Goal: Task Accomplishment & Management: Use online tool/utility

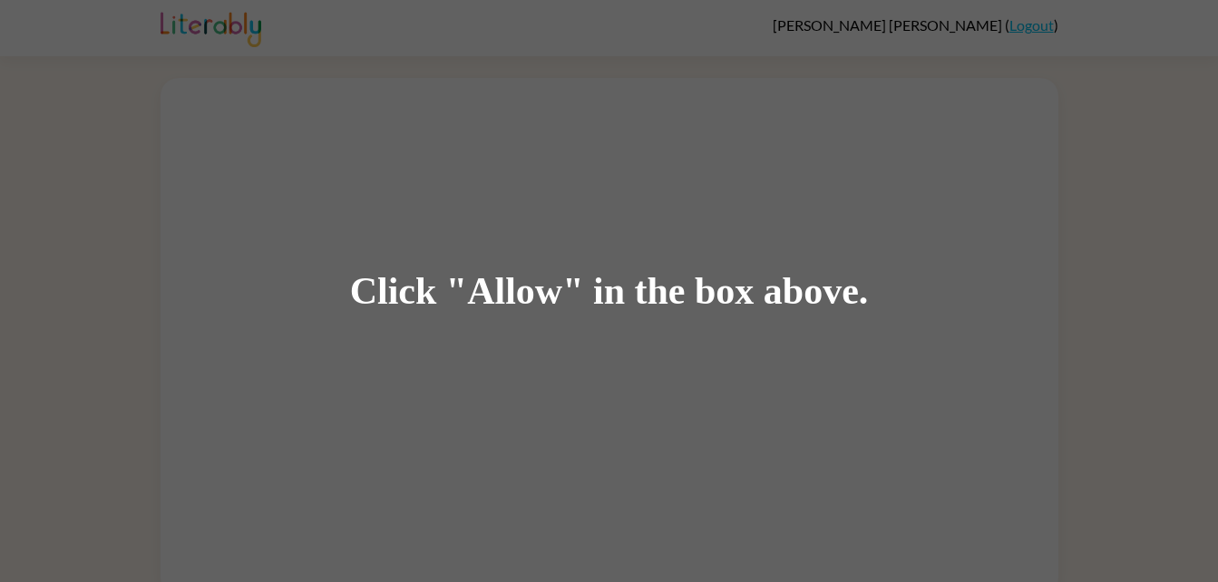
click at [636, 149] on div "Click "Allow" in the box above." at bounding box center [609, 291] width 1218 height 582
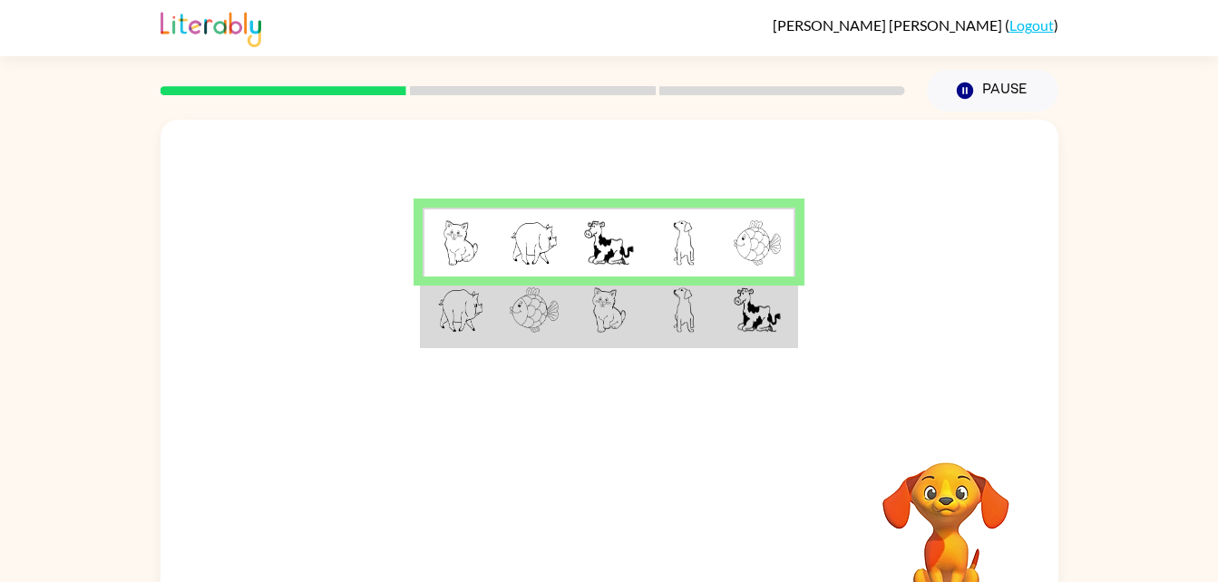
drag, startPoint x: 1216, startPoint y: 338, endPoint x: 1231, endPoint y: 425, distance: 88.3
click at [1217, 425] on html "Alfonso Burton ( Logout ) Pause Pause Your browser must support playing .mp4 fi…" at bounding box center [609, 319] width 1218 height 638
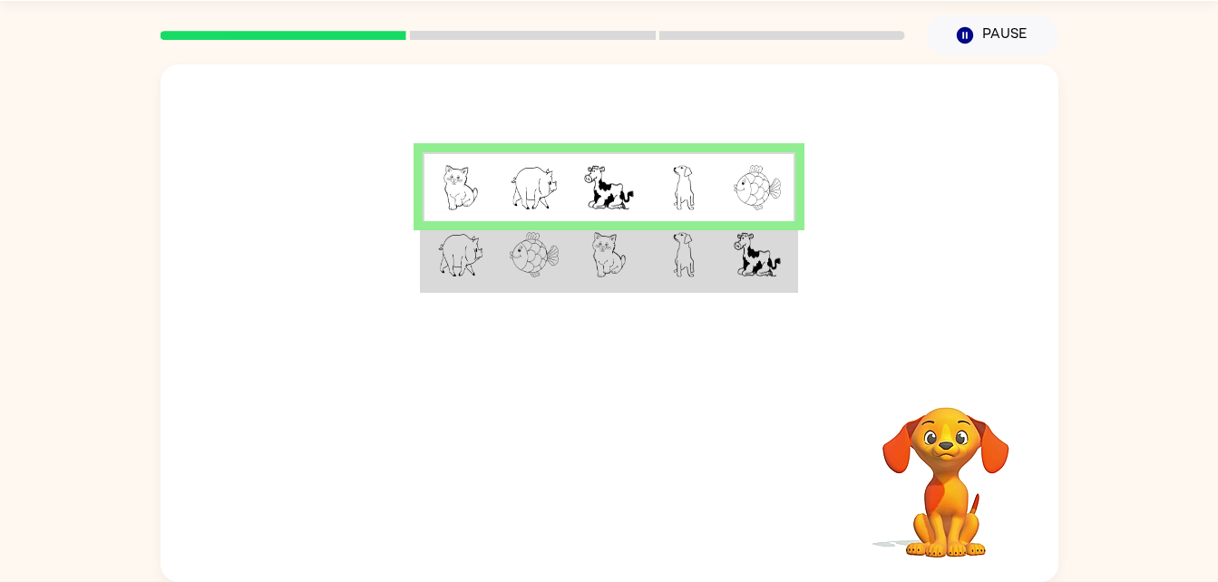
click at [1209, 479] on div "Your browser must support playing .mp4 files to use Literably. Please try using…" at bounding box center [609, 319] width 1218 height 526
drag, startPoint x: 1209, startPoint y: 479, endPoint x: 767, endPoint y: 319, distance: 469.6
click at [767, 319] on div "Your browser must support playing .mp4 files to use Literably. Please try using…" at bounding box center [609, 319] width 1218 height 526
click at [697, 199] on td at bounding box center [684, 187] width 74 height 70
click at [881, 465] on video "Your browser must support playing .mp4 files to use Literably. Please try using…" at bounding box center [945, 469] width 181 height 181
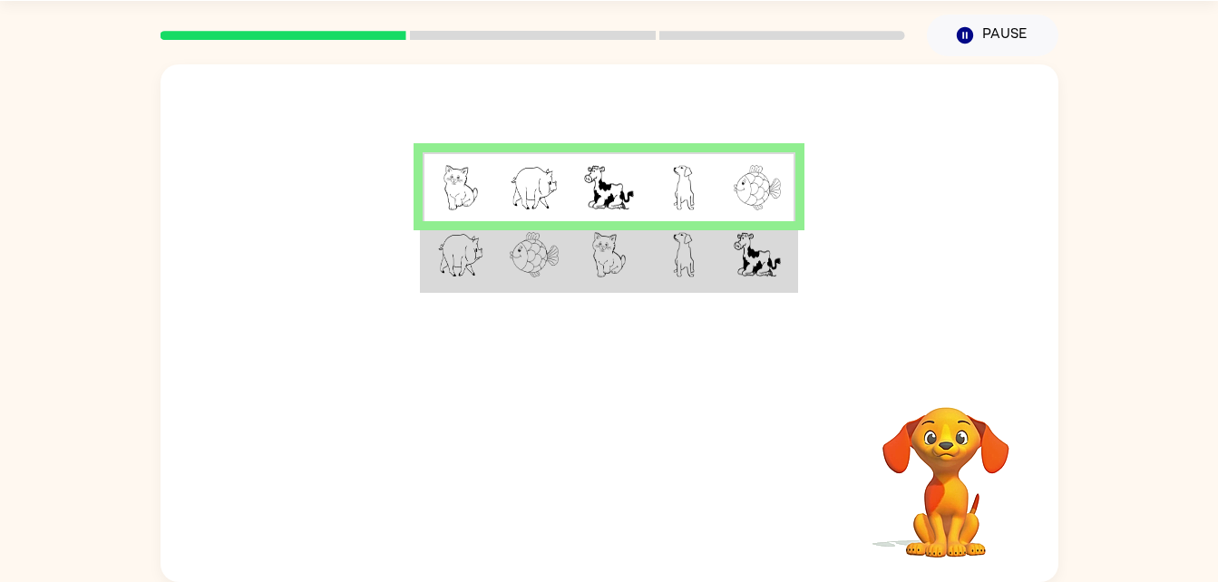
click at [1032, 174] on div at bounding box center [610, 216] width 898 height 305
click at [745, 216] on td at bounding box center [758, 187] width 74 height 70
drag, startPoint x: 1212, startPoint y: 156, endPoint x: 1209, endPoint y: 129, distance: 27.4
click at [1209, 129] on div "Your browser must support playing .mp4 files to use Literably. Please try using…" at bounding box center [609, 319] width 1218 height 526
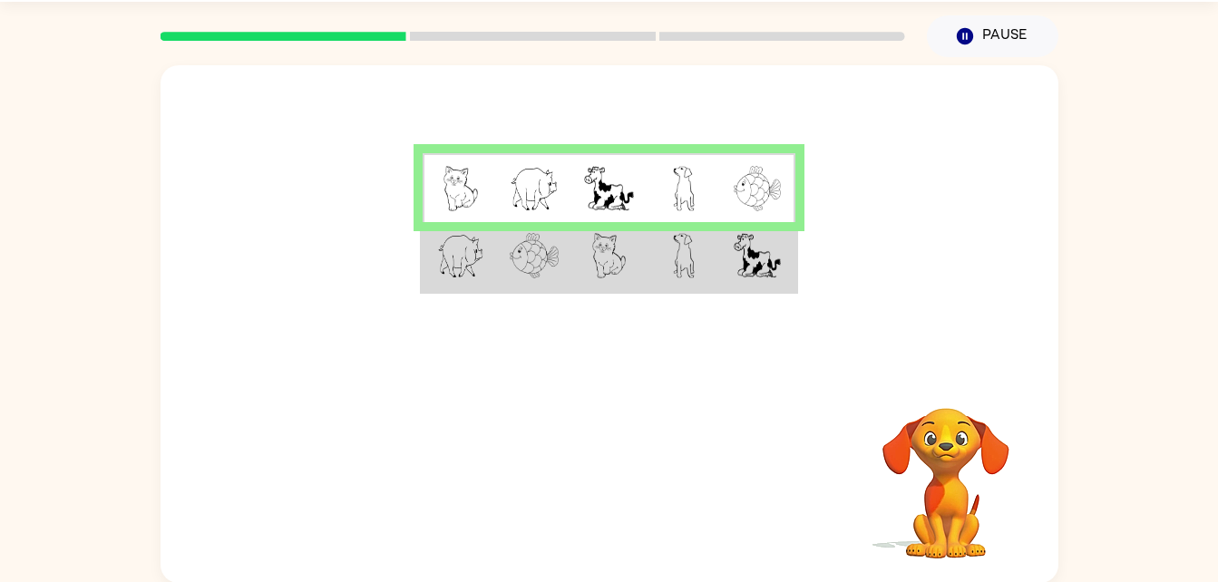
click at [757, 183] on img at bounding box center [757, 188] width 47 height 45
click at [588, 204] on img at bounding box center [608, 188] width 49 height 45
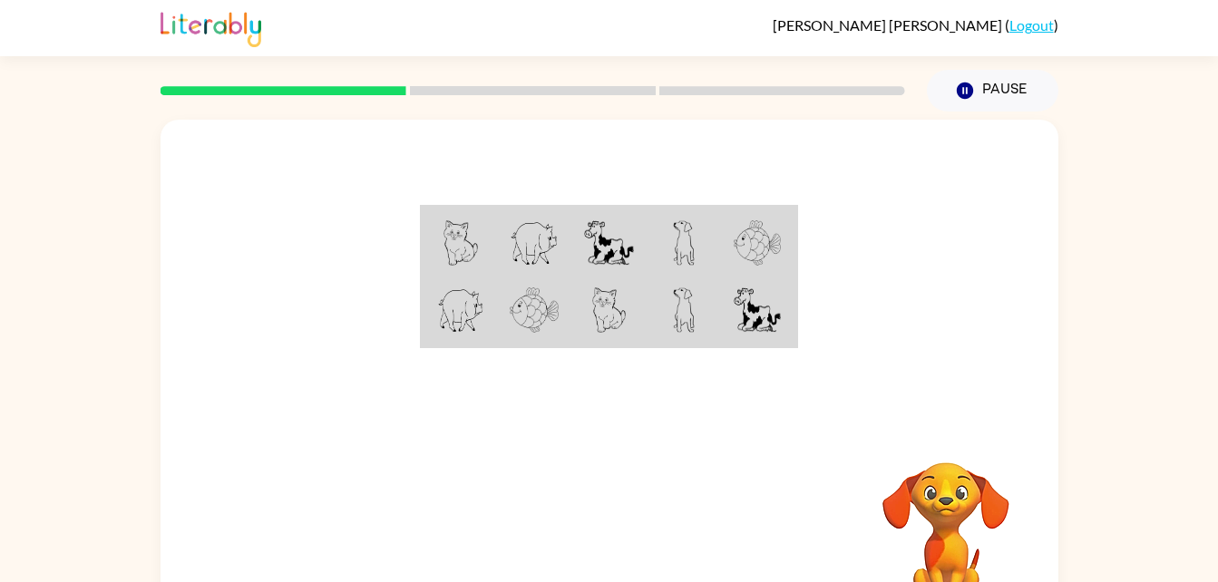
scroll to position [55, 0]
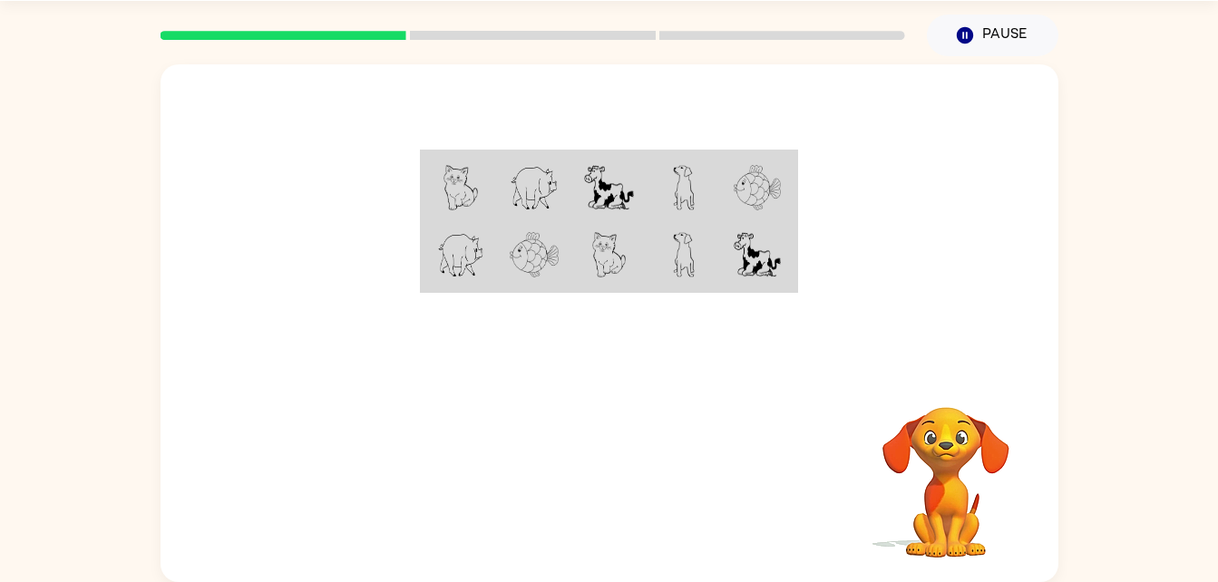
click at [463, 40] on rect at bounding box center [533, 35] width 246 height 9
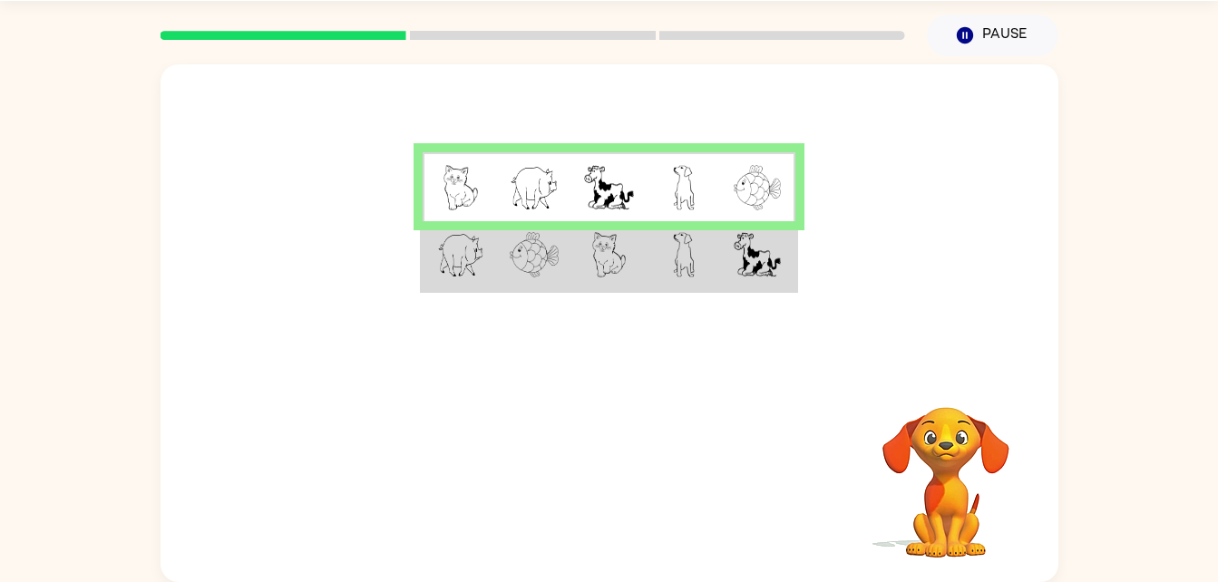
click at [511, 269] on img at bounding box center [534, 254] width 49 height 45
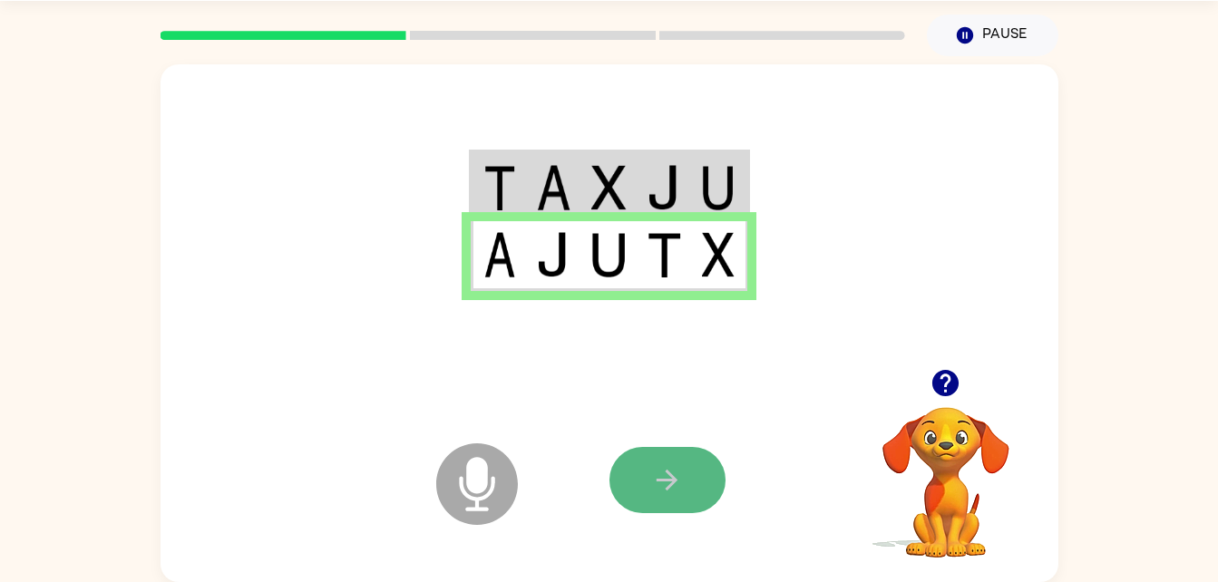
click at [659, 511] on button "button" at bounding box center [667, 480] width 116 height 66
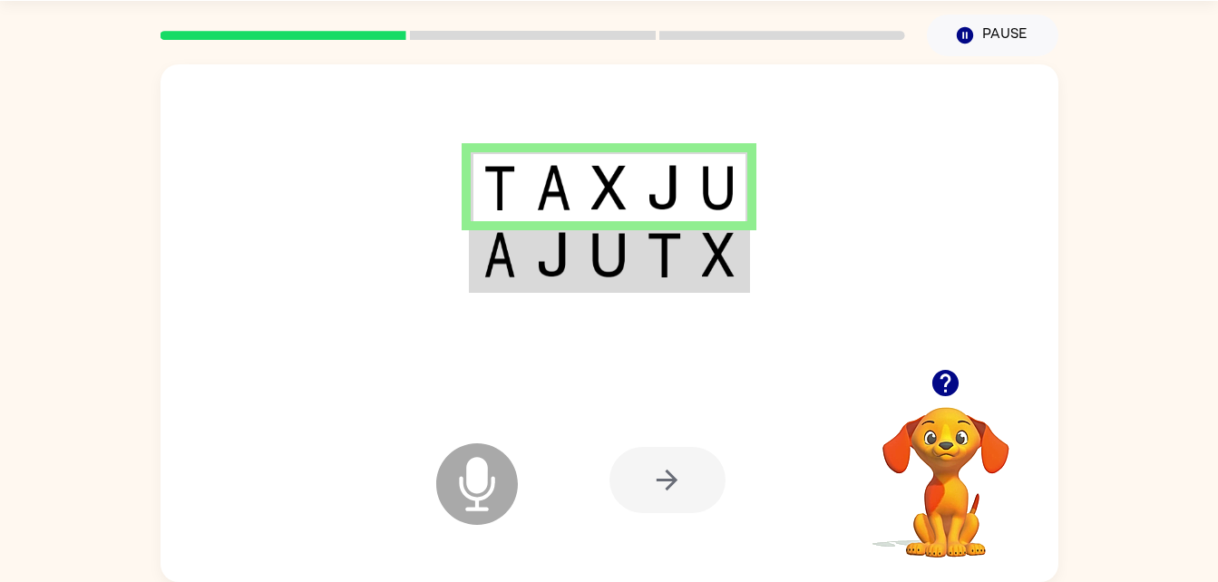
click at [485, 471] on icon "Microphone The Microphone is here when it is your turn to talk" at bounding box center [568, 507] width 272 height 136
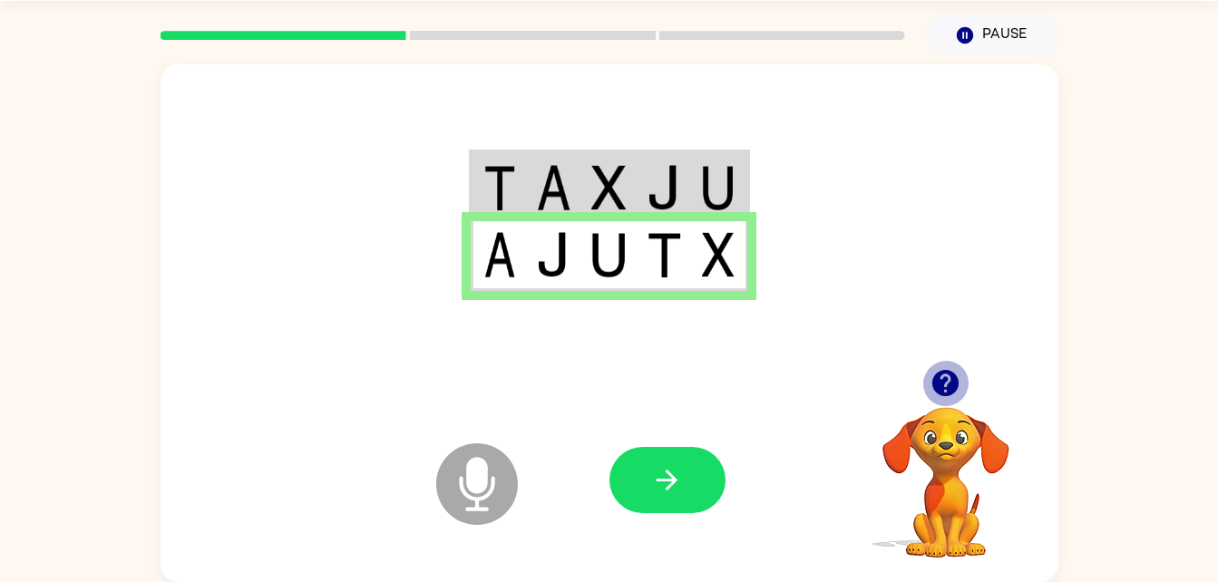
click at [958, 386] on icon "button" at bounding box center [945, 383] width 26 height 26
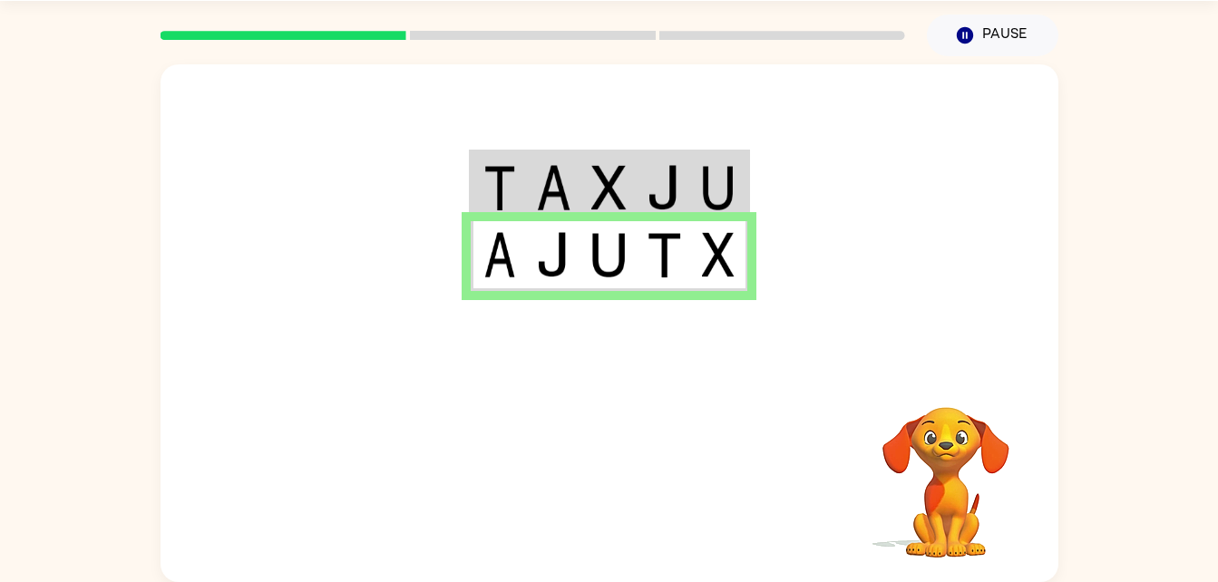
click at [693, 320] on div at bounding box center [610, 216] width 898 height 305
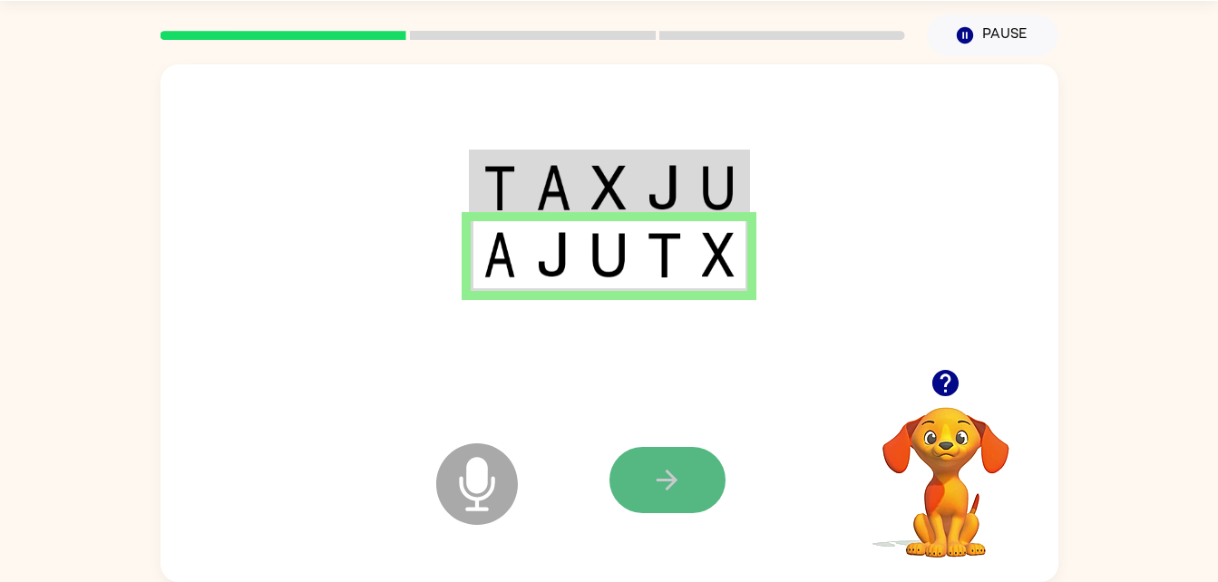
click at [660, 482] on icon "button" at bounding box center [667, 480] width 32 height 32
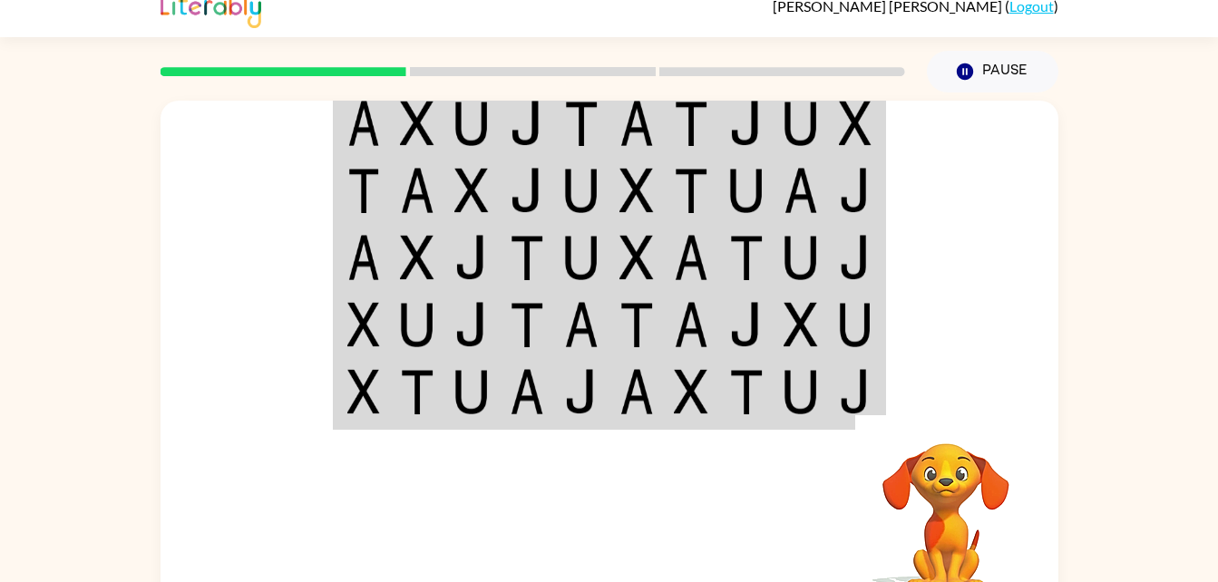
scroll to position [24, 0]
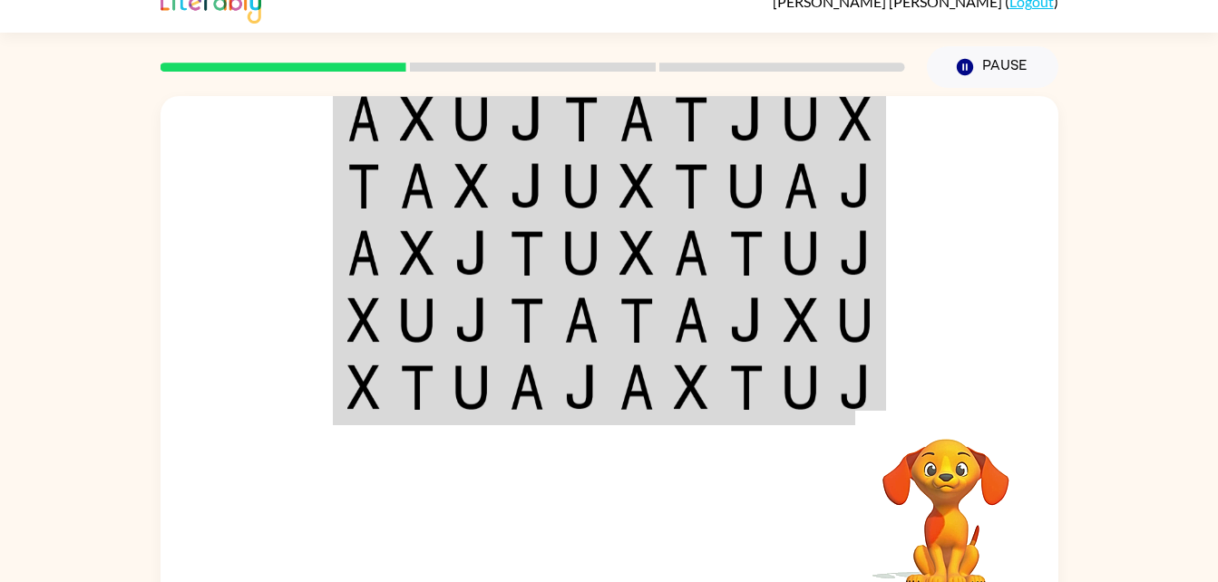
drag, startPoint x: 566, startPoint y: 439, endPoint x: 550, endPoint y: 418, distance: 26.5
click at [550, 418] on div "Your browser must support playing .mp4 files to use Literably. Please try using…" at bounding box center [610, 512] width 898 height 204
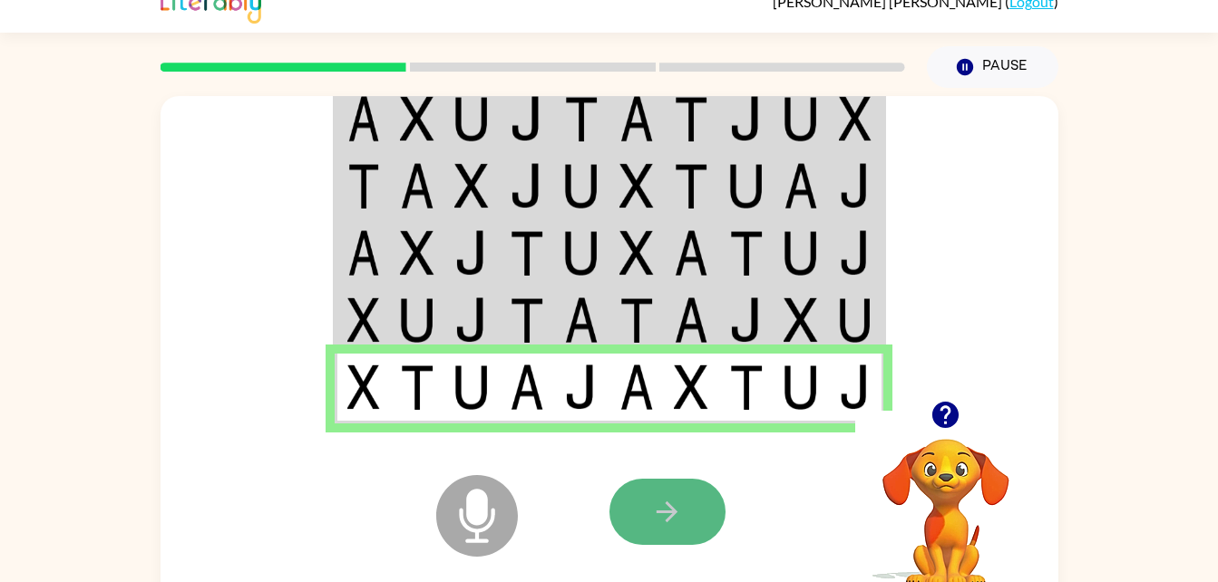
click at [696, 513] on button "button" at bounding box center [667, 512] width 116 height 66
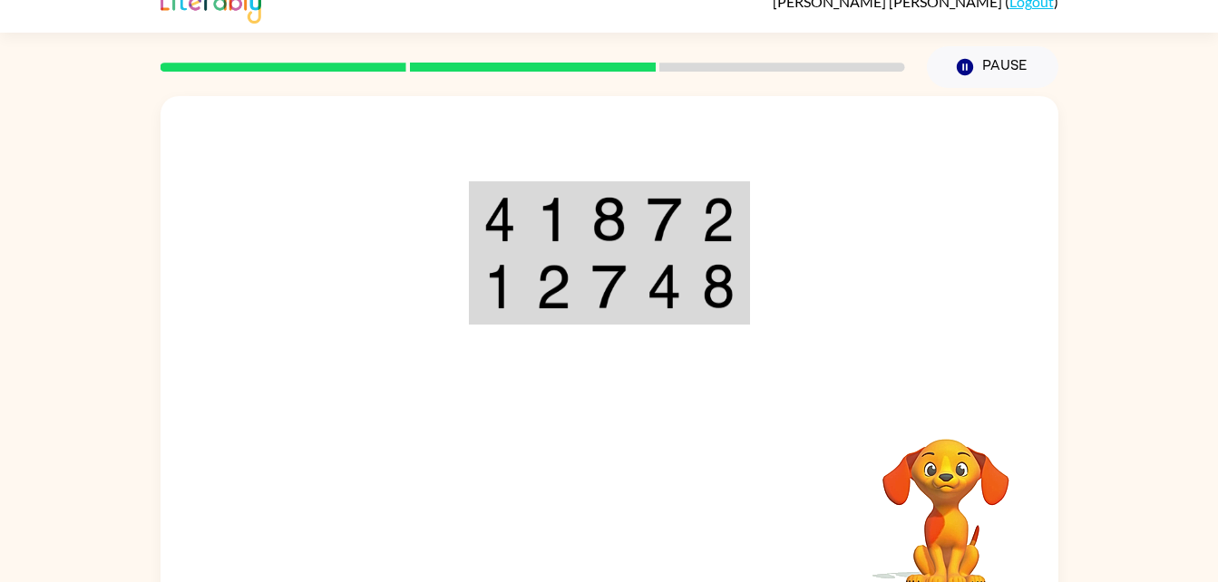
click at [663, 298] on img at bounding box center [664, 286] width 34 height 45
click at [700, 367] on div at bounding box center [610, 248] width 898 height 305
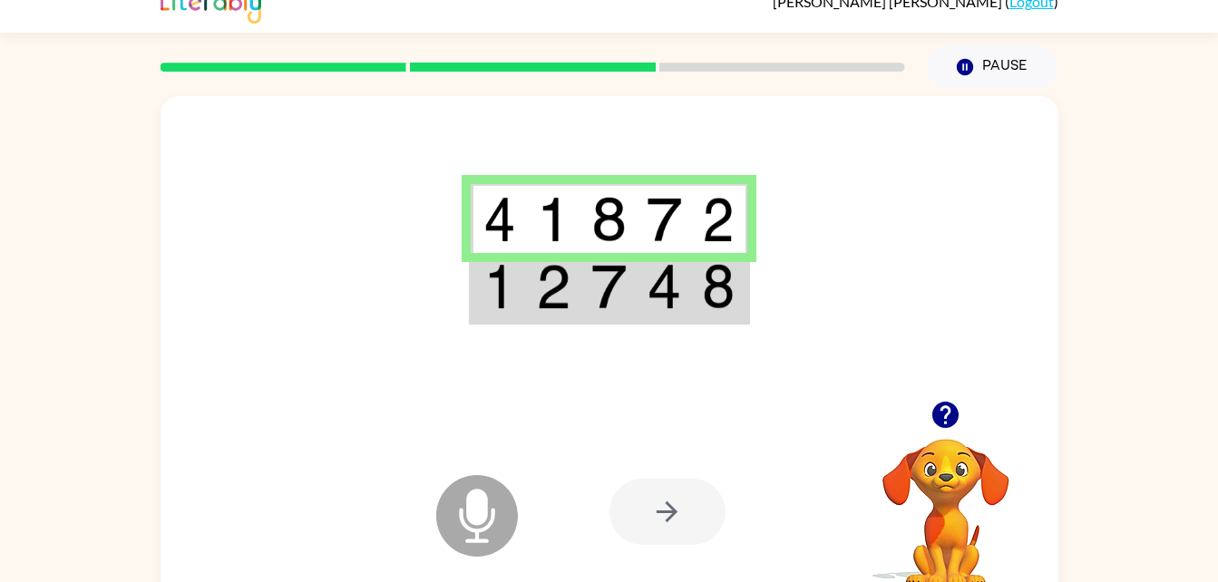
click at [690, 364] on div at bounding box center [610, 248] width 898 height 305
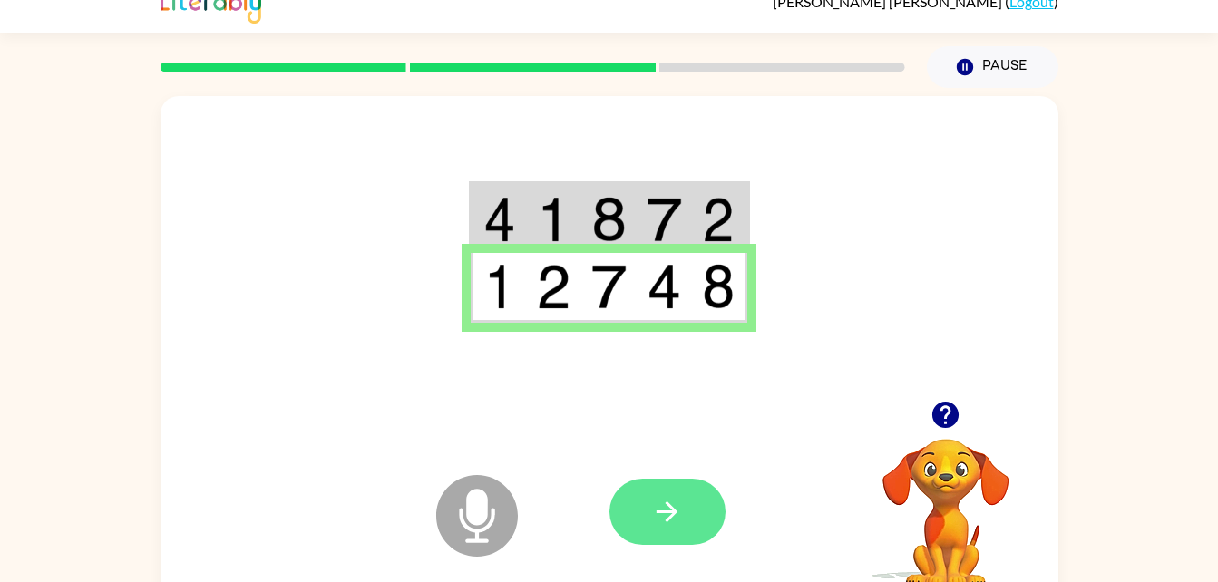
click at [680, 511] on icon "button" at bounding box center [667, 512] width 32 height 32
click at [658, 509] on icon "button" at bounding box center [667, 512] width 32 height 32
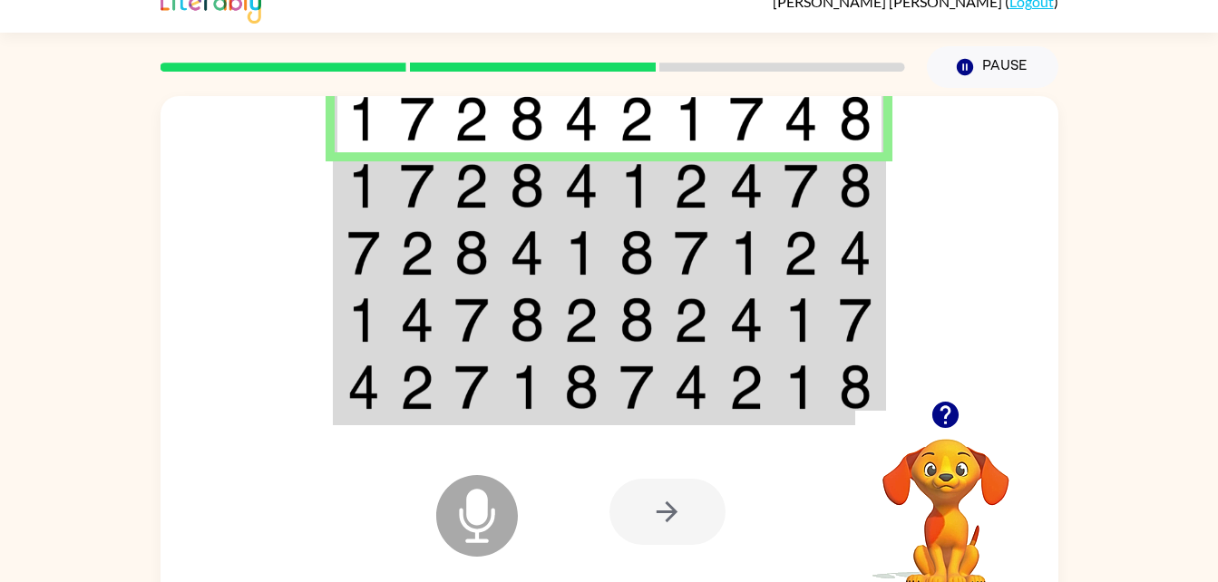
click at [579, 192] on img at bounding box center [581, 185] width 34 height 45
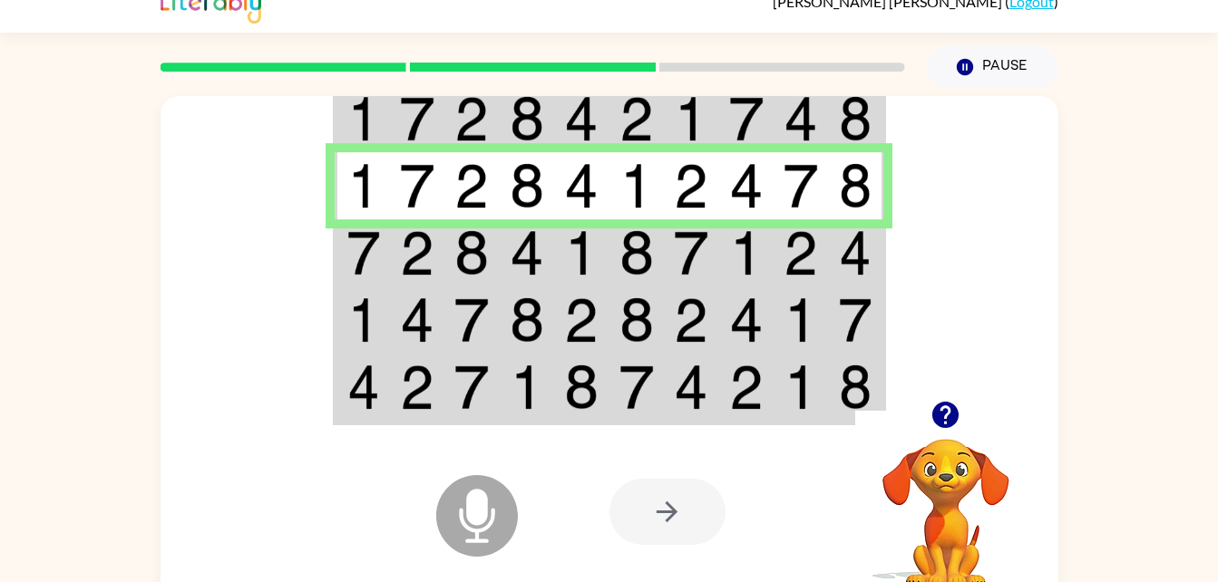
click at [606, 266] on td at bounding box center [581, 252] width 55 height 67
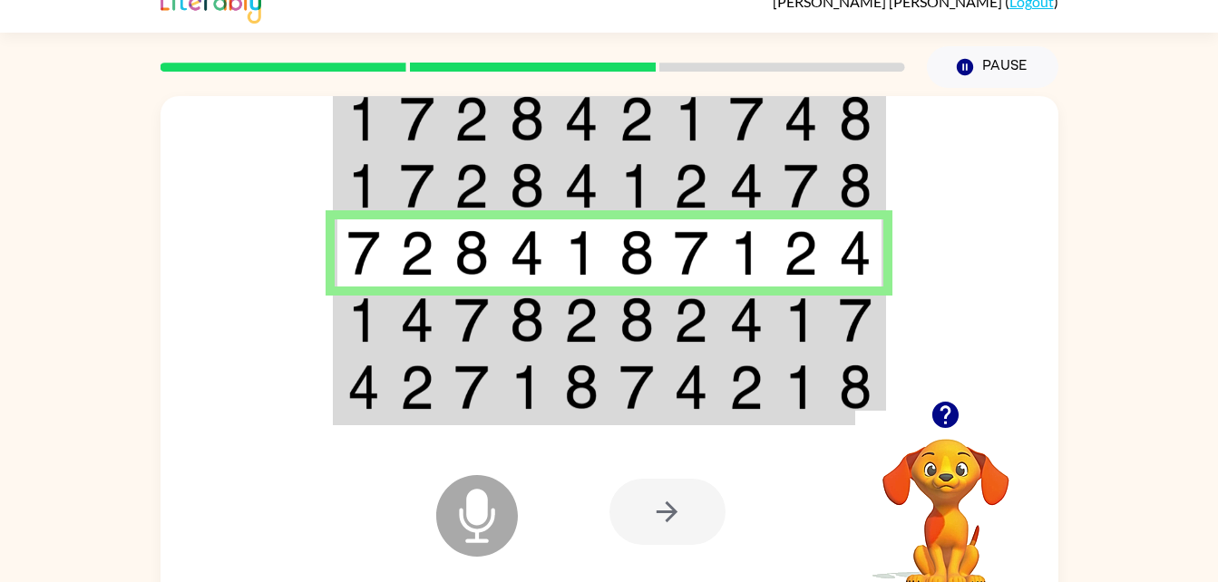
click at [622, 326] on img at bounding box center [636, 319] width 34 height 45
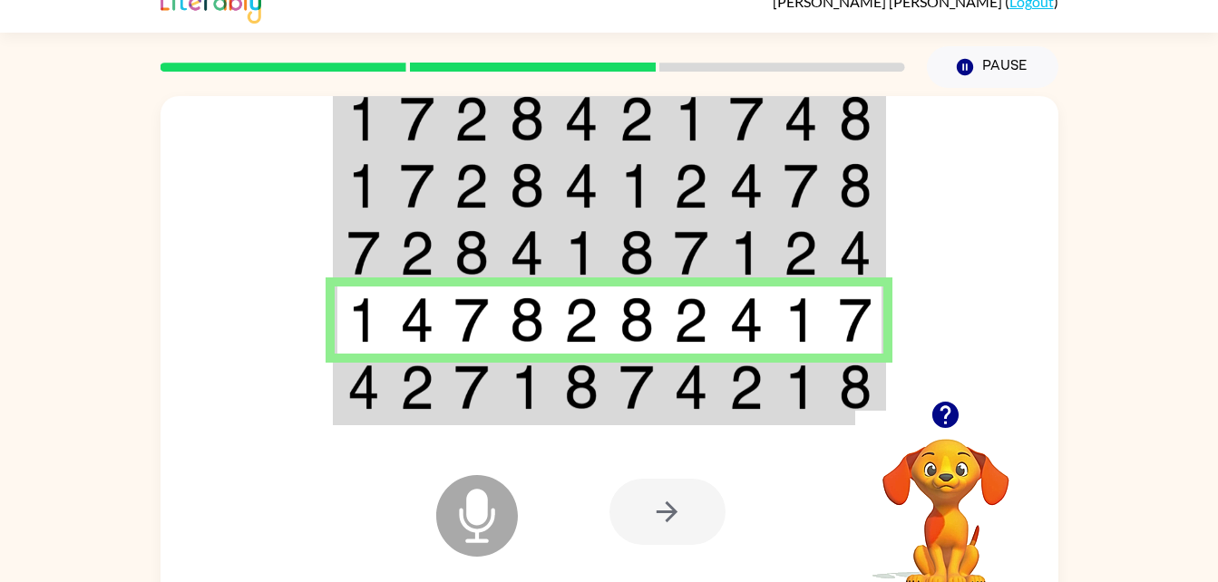
click at [532, 402] on img at bounding box center [527, 387] width 34 height 45
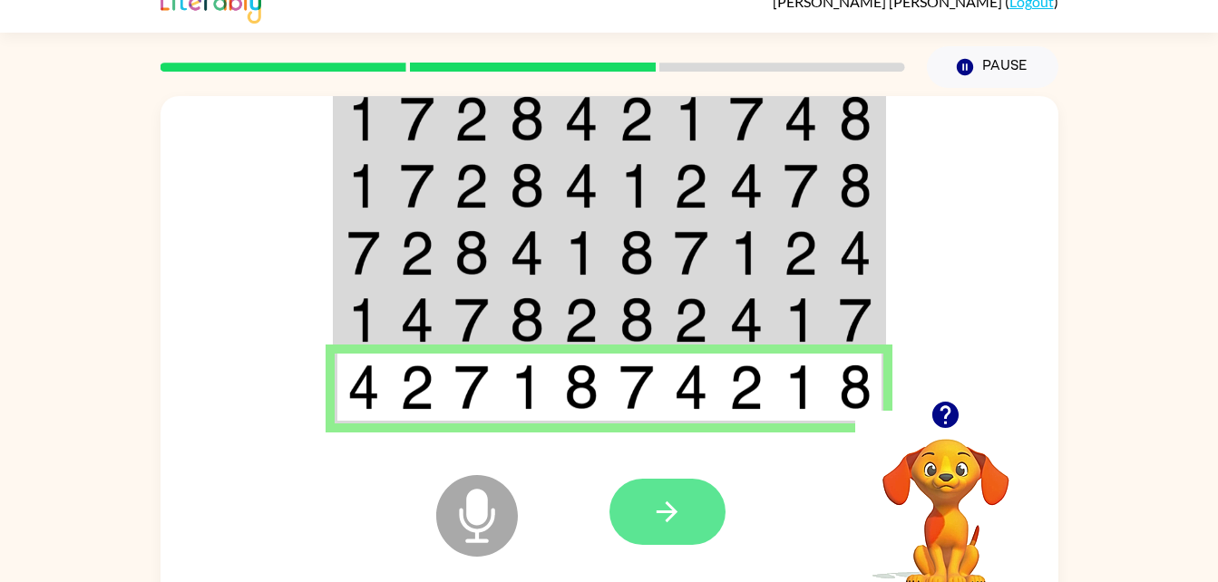
click at [674, 531] on button "button" at bounding box center [667, 512] width 116 height 66
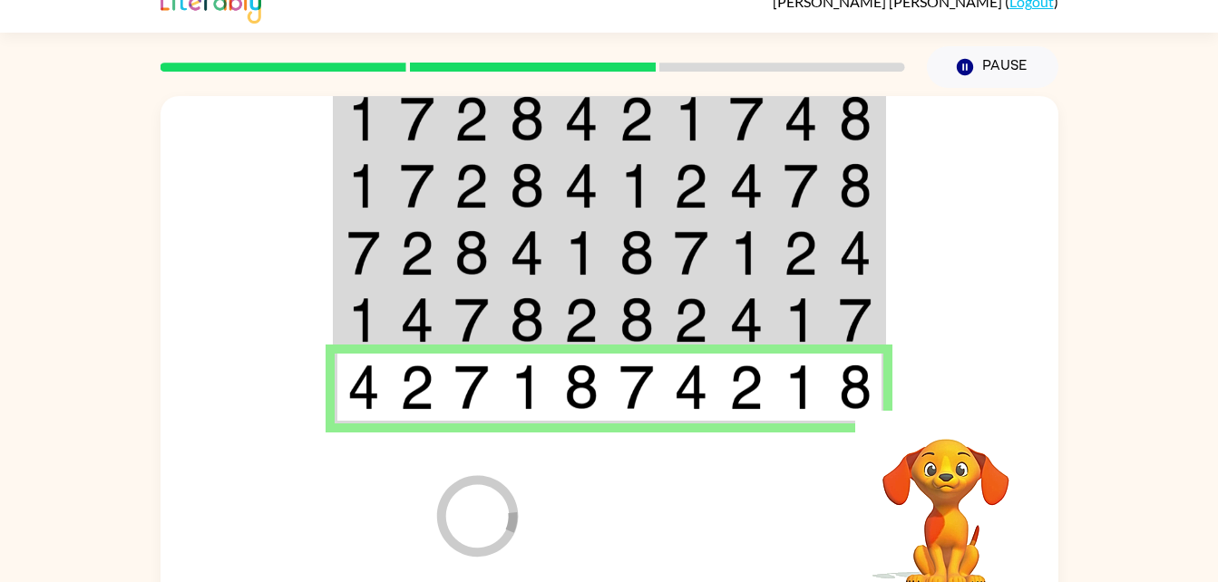
scroll to position [23, 0]
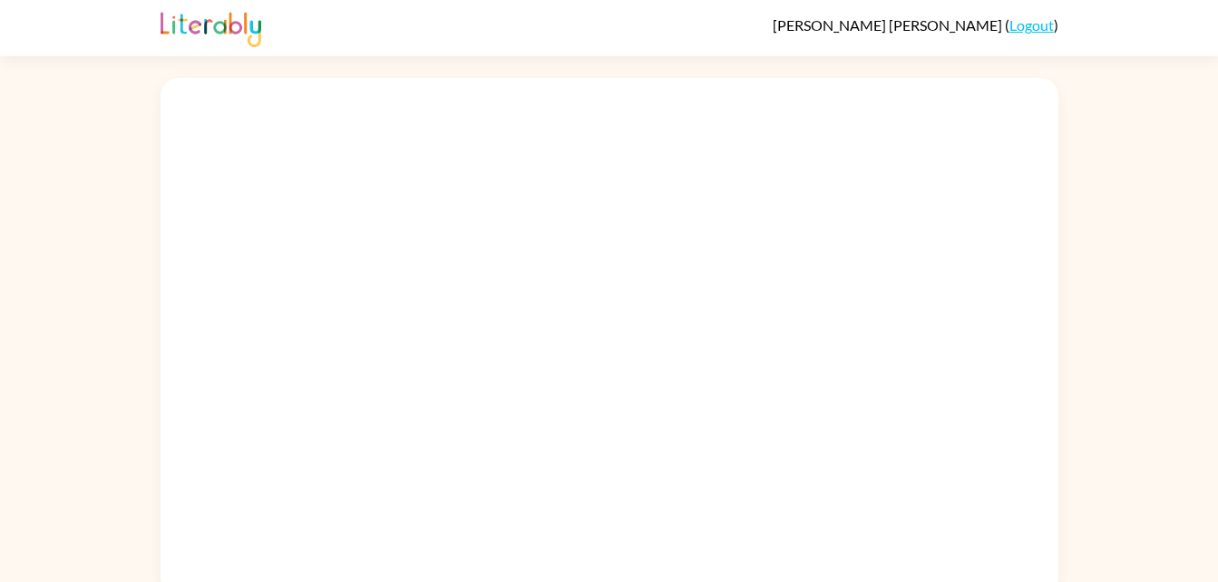
click at [530, 435] on div at bounding box center [610, 337] width 898 height 518
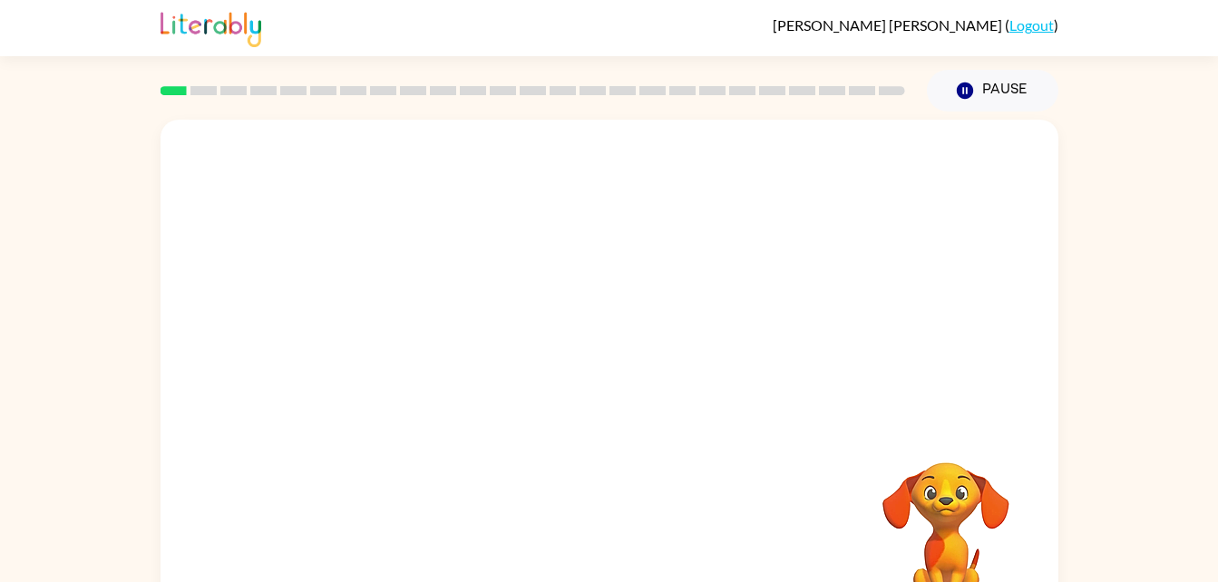
click at [501, 46] on div "[PERSON_NAME] ( Logout )" at bounding box center [610, 28] width 898 height 56
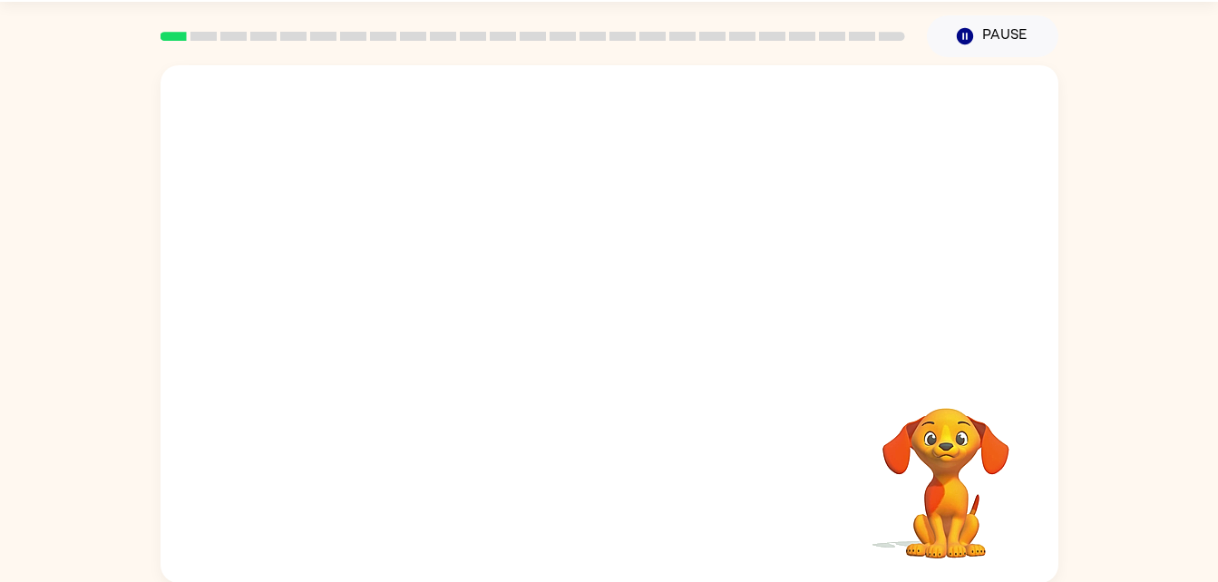
scroll to position [55, 0]
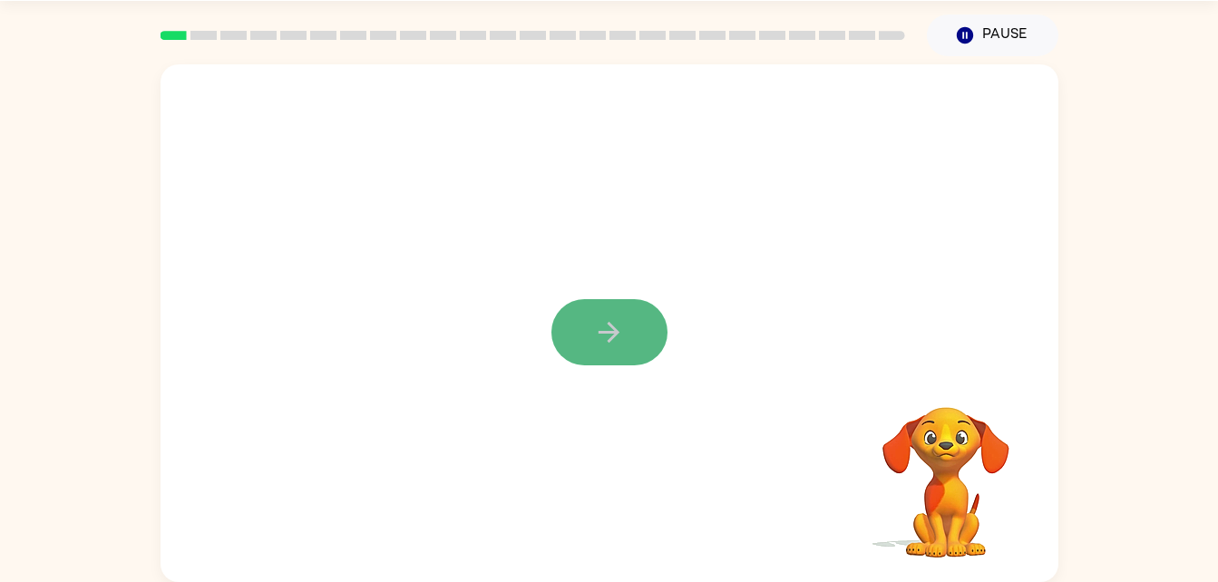
click at [591, 346] on button "button" at bounding box center [609, 332] width 116 height 66
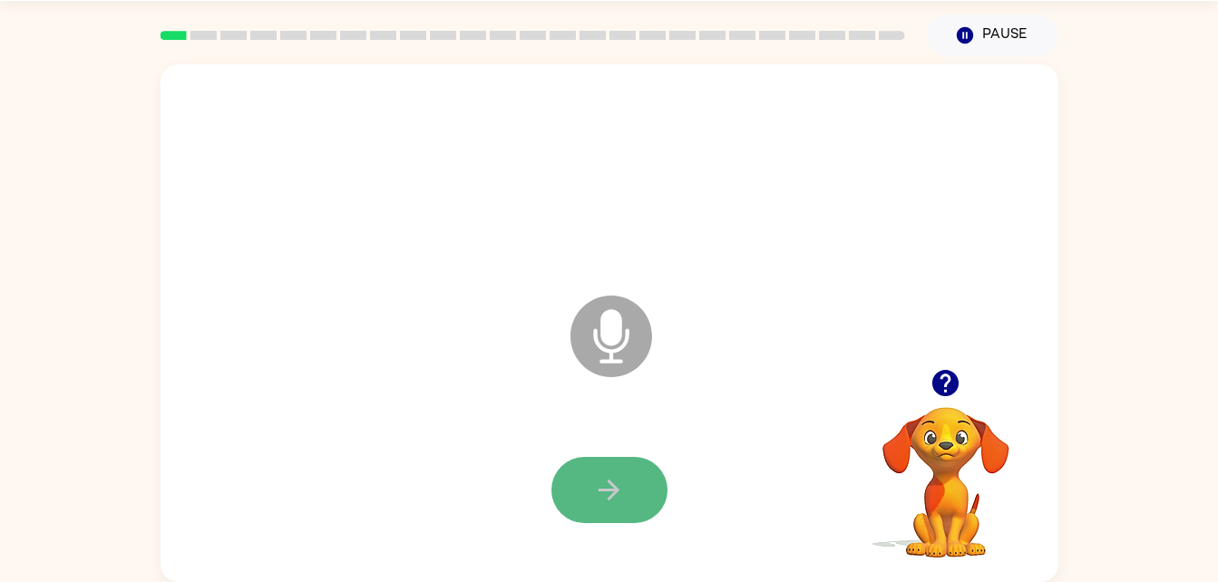
click at [617, 478] on icon "button" at bounding box center [609, 490] width 32 height 32
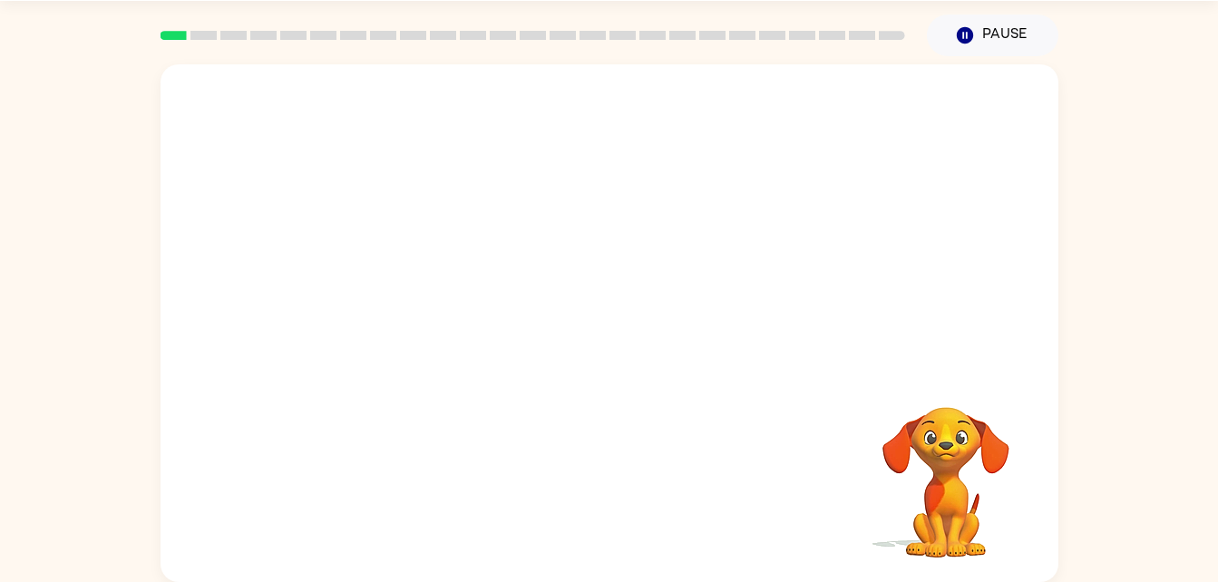
click at [940, 455] on video "Your browser must support playing .mp4 files to use Literably. Please try using…" at bounding box center [945, 469] width 181 height 181
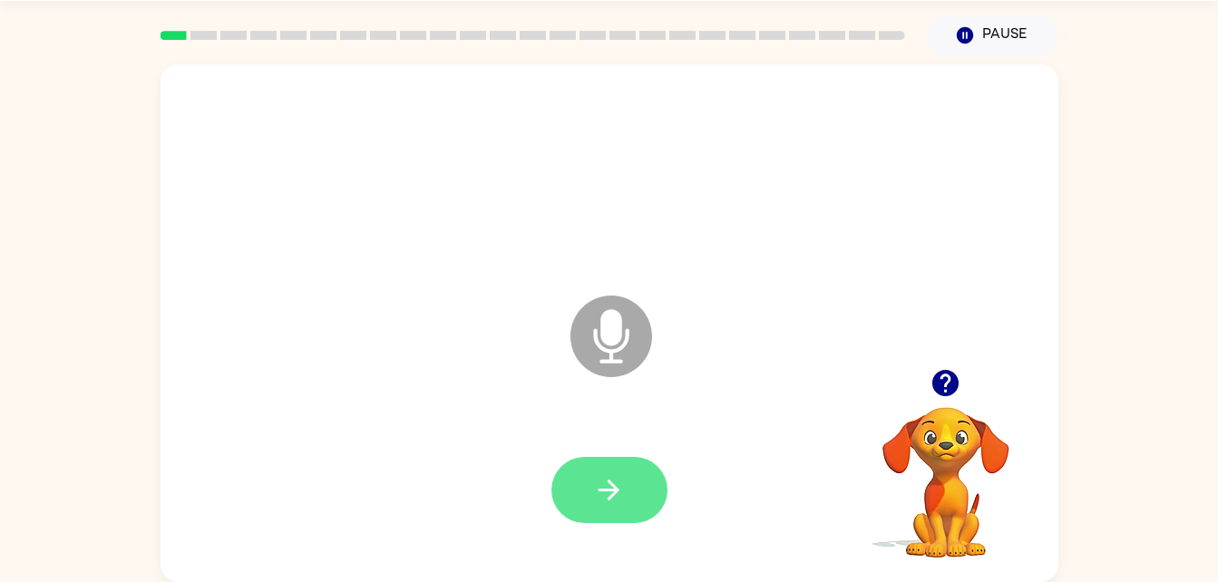
click at [608, 497] on icon "button" at bounding box center [609, 490] width 32 height 32
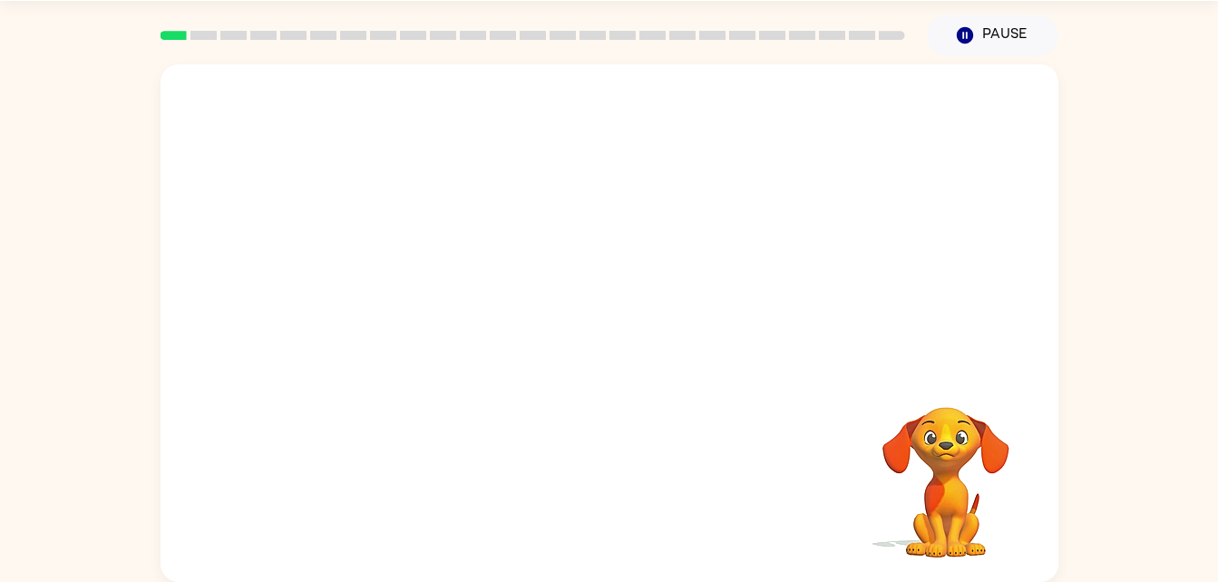
click at [608, 497] on div "Your browser must support playing .mp4 files to use Literably. Please try using…" at bounding box center [610, 323] width 898 height 518
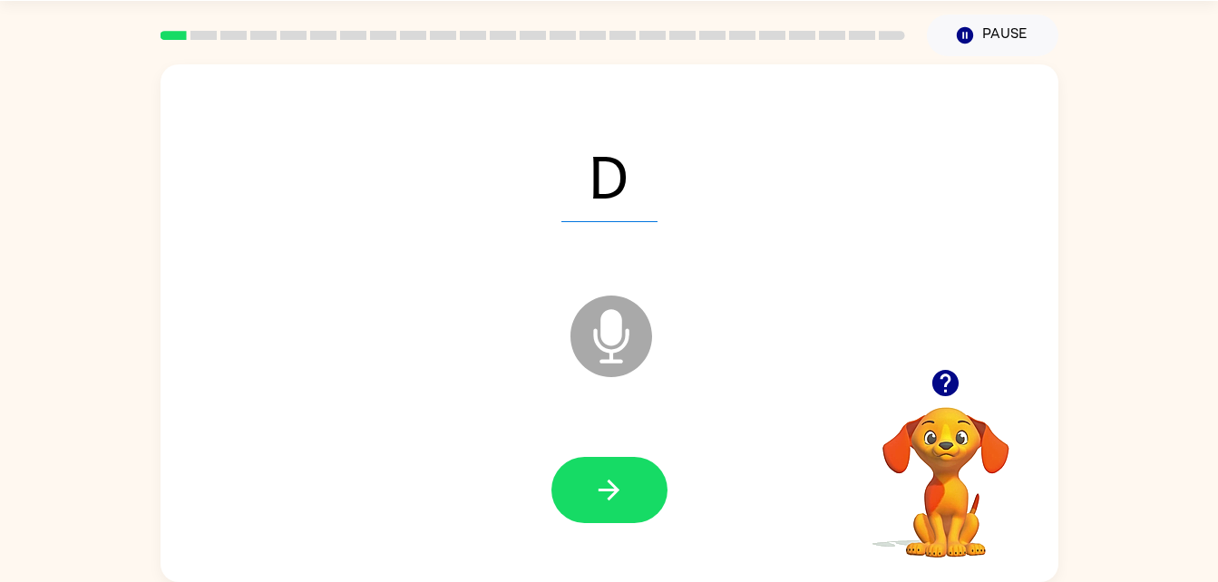
click at [606, 497] on icon "button" at bounding box center [609, 490] width 32 height 32
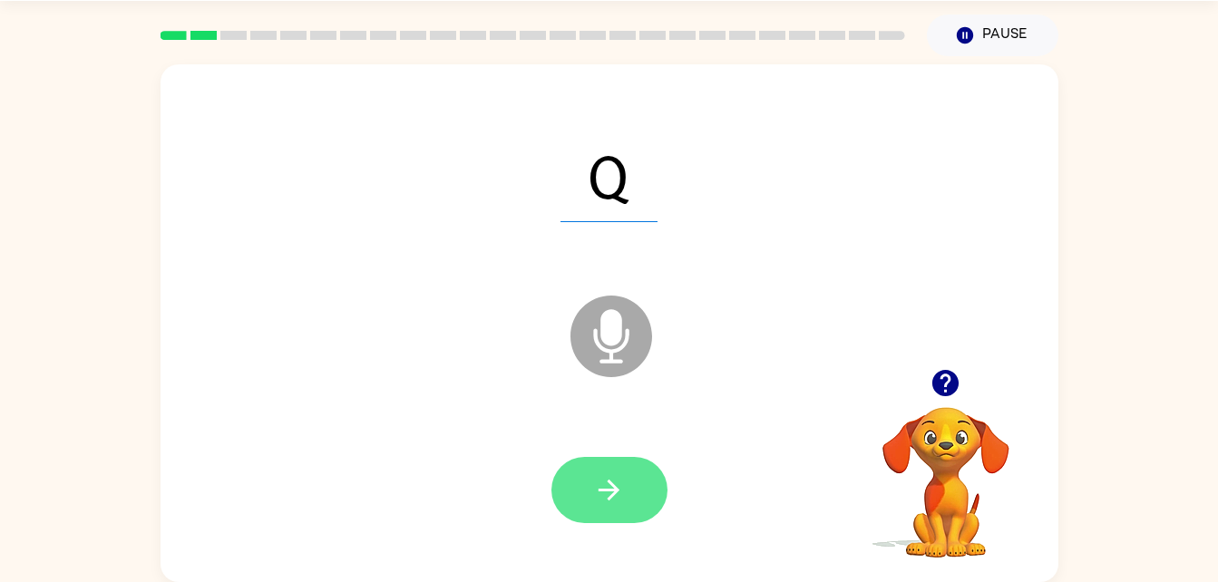
drag, startPoint x: 606, startPoint y: 497, endPoint x: 560, endPoint y: 504, distance: 45.9
click at [560, 504] on button "button" at bounding box center [609, 490] width 116 height 66
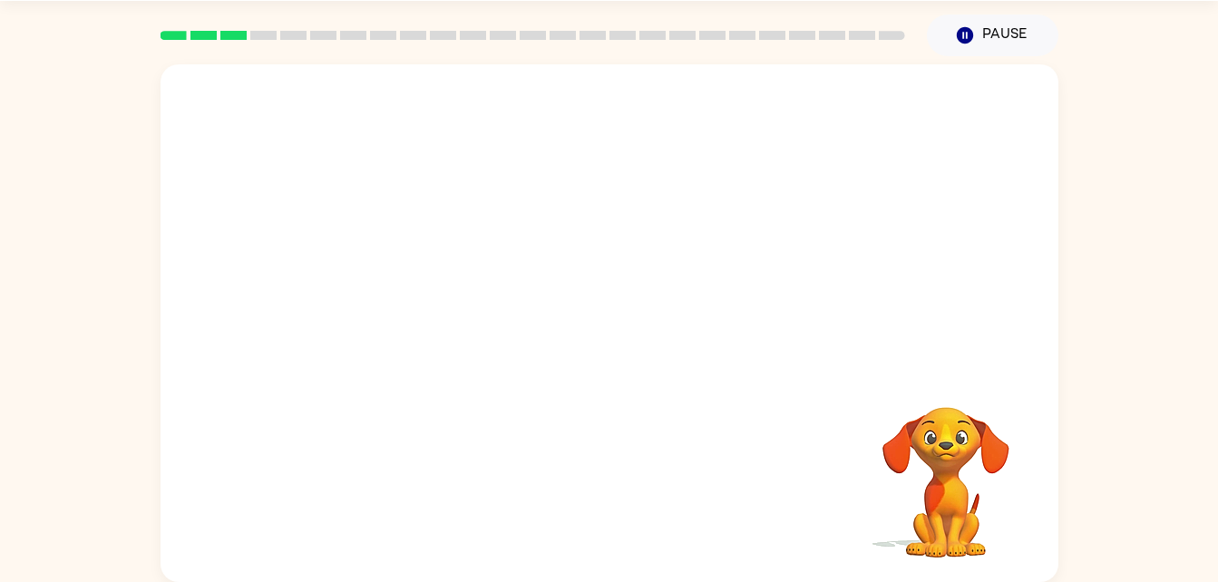
click at [644, 493] on div "Your browser must support playing .mp4 files to use Literably. Please try using…" at bounding box center [610, 323] width 898 height 518
click at [583, 505] on div at bounding box center [609, 490] width 116 height 66
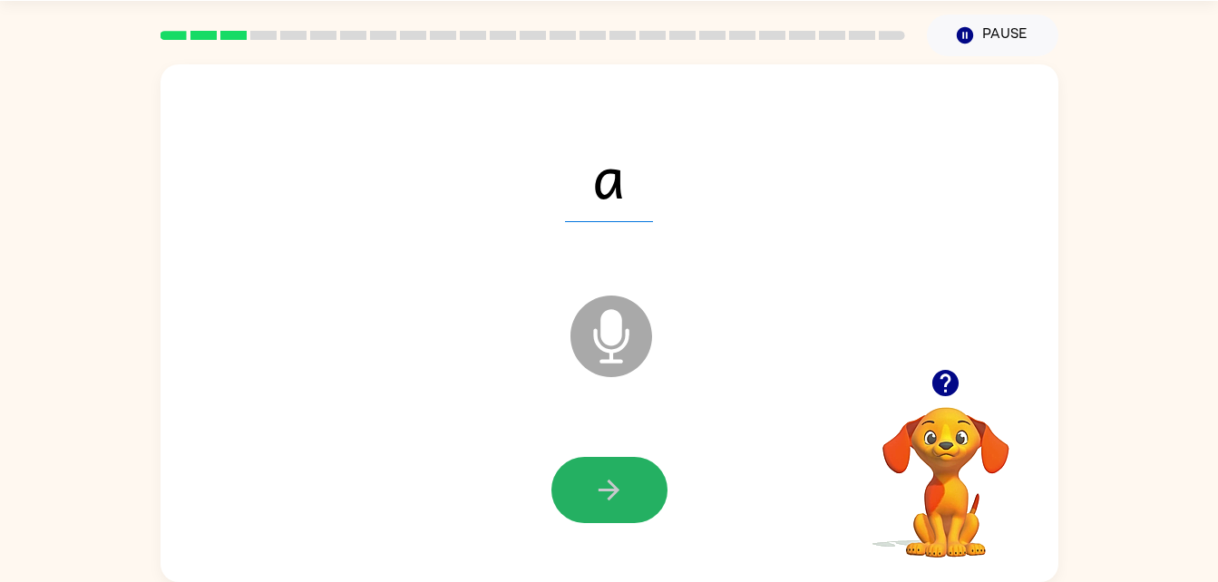
click at [609, 491] on icon "button" at bounding box center [609, 490] width 21 height 21
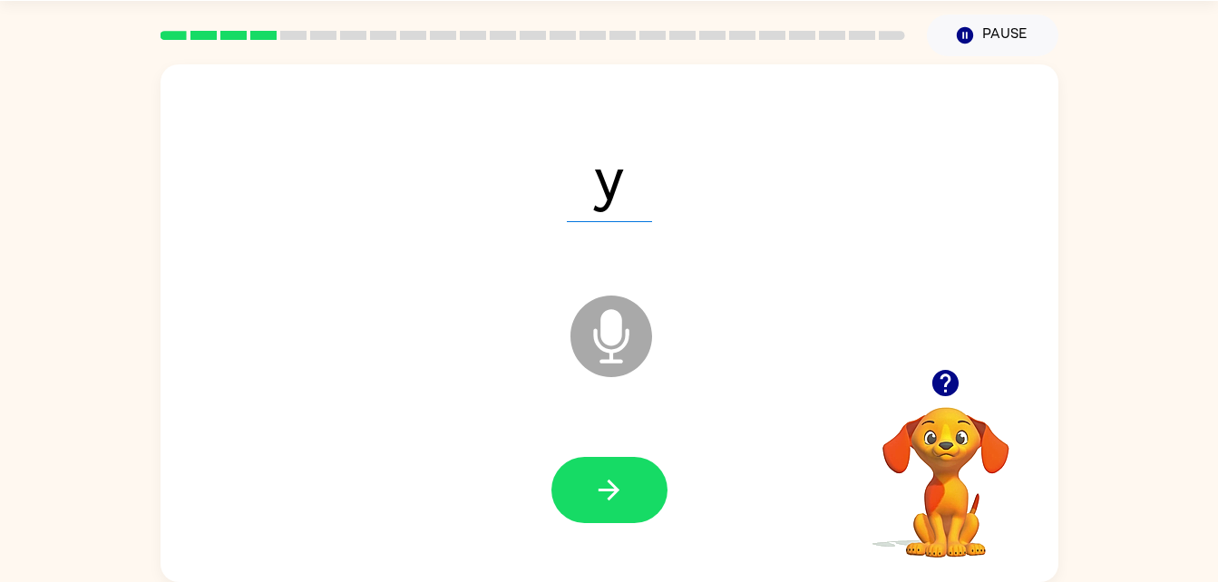
click at [609, 491] on icon "button" at bounding box center [609, 490] width 21 height 21
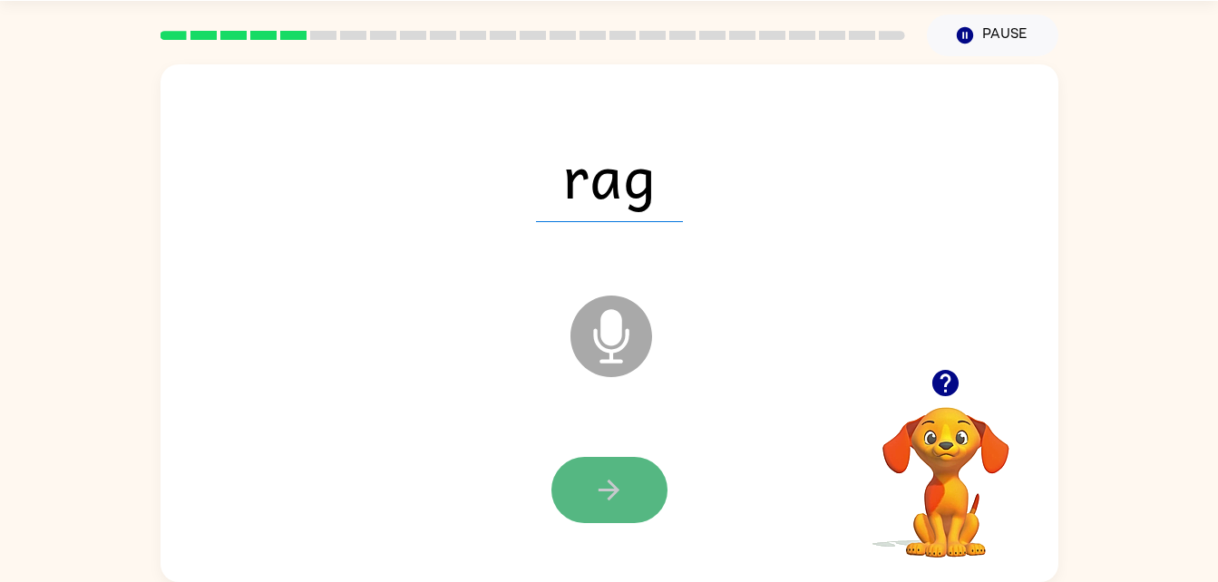
click at [609, 491] on icon "button" at bounding box center [609, 490] width 21 height 21
click at [609, 491] on div at bounding box center [609, 490] width 116 height 66
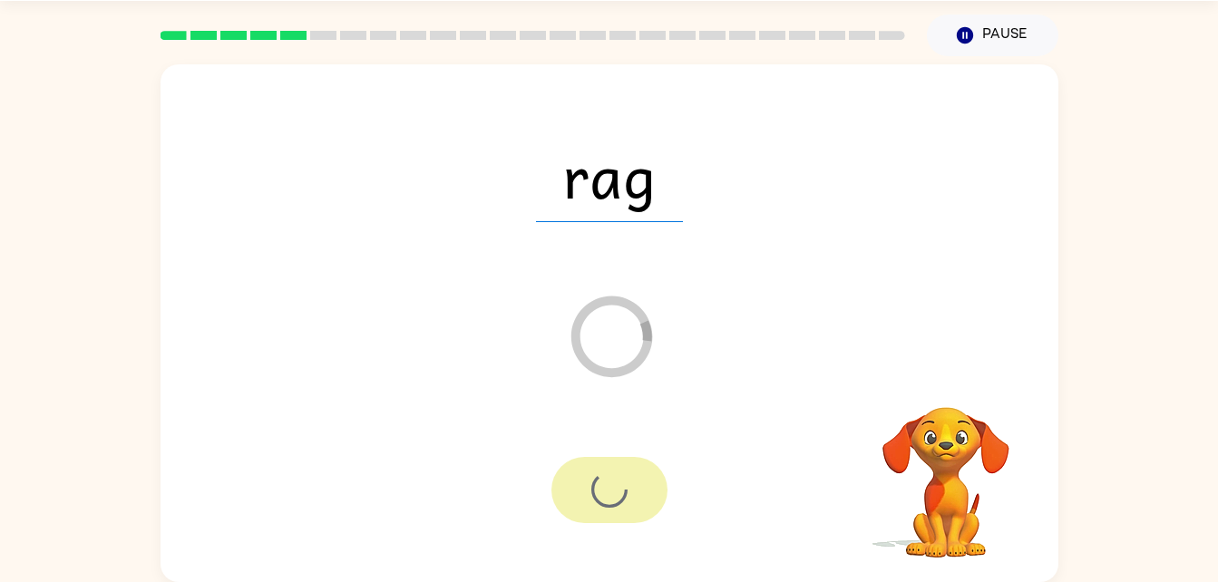
click at [609, 491] on div at bounding box center [609, 490] width 116 height 66
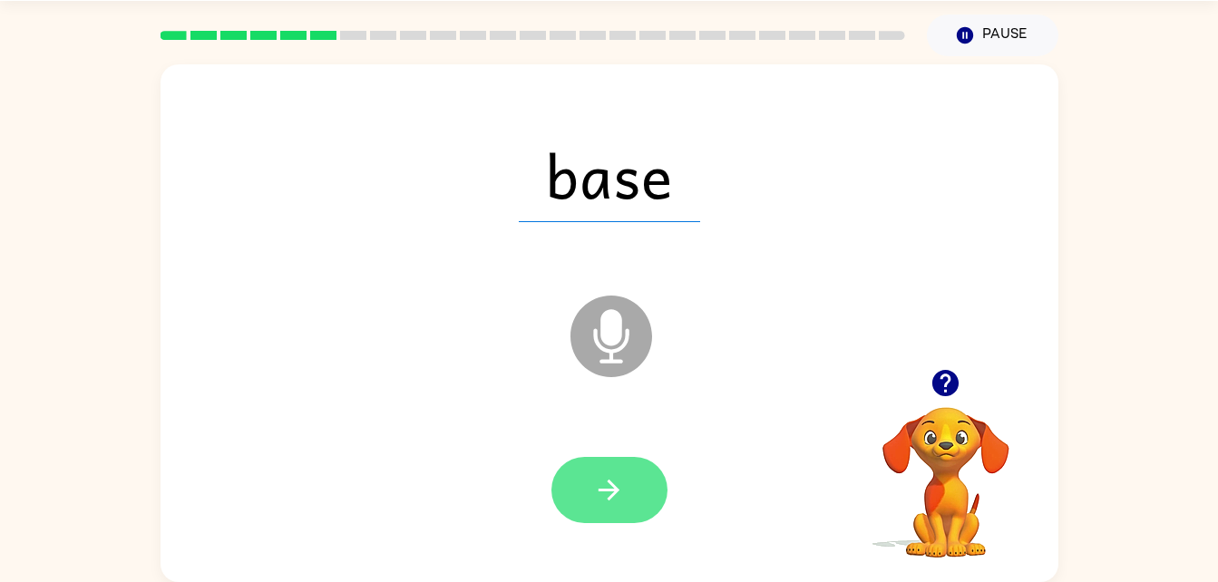
click at [632, 477] on button "button" at bounding box center [609, 490] width 116 height 66
click at [624, 498] on icon "button" at bounding box center [609, 490] width 32 height 32
click at [611, 492] on icon "button" at bounding box center [609, 490] width 32 height 32
click at [629, 502] on button "button" at bounding box center [609, 490] width 116 height 66
click at [617, 478] on icon "button" at bounding box center [609, 490] width 32 height 32
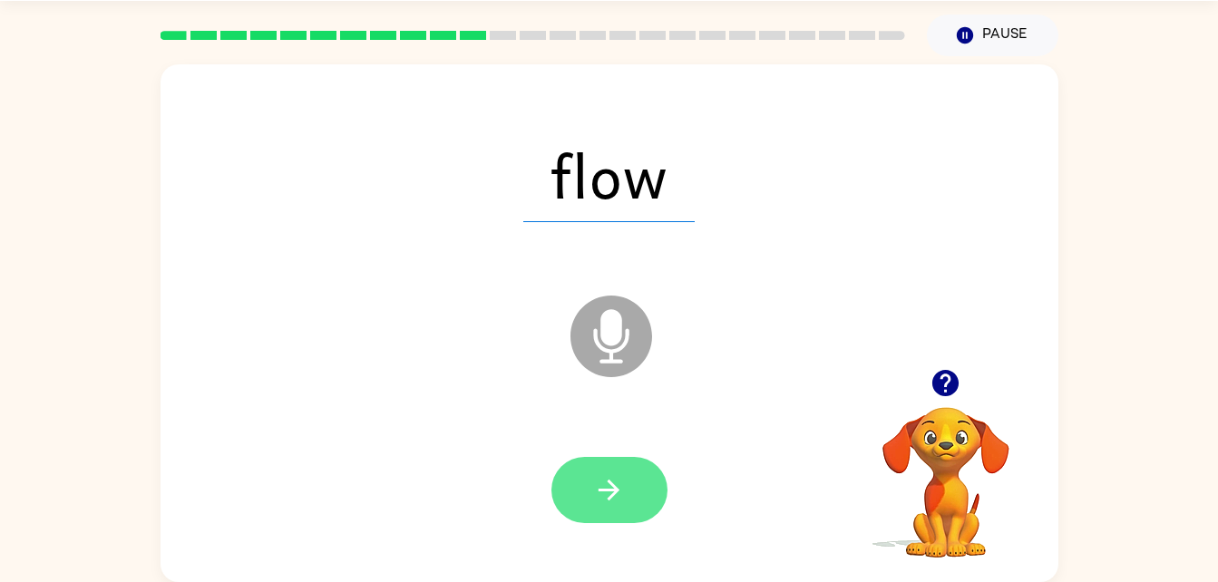
click at [589, 487] on button "button" at bounding box center [609, 490] width 116 height 66
click at [621, 478] on icon "button" at bounding box center [609, 490] width 32 height 32
click at [628, 489] on button "button" at bounding box center [609, 490] width 116 height 66
click at [625, 498] on button "button" at bounding box center [609, 490] width 116 height 66
click at [614, 507] on button "button" at bounding box center [609, 490] width 116 height 66
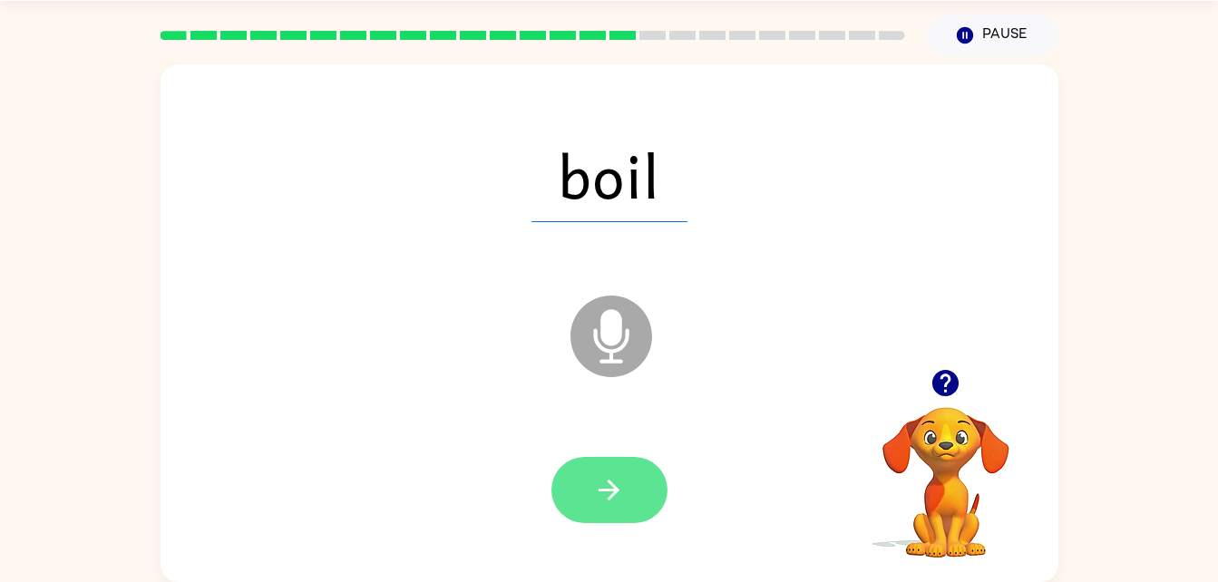
click at [639, 499] on button "button" at bounding box center [609, 490] width 116 height 66
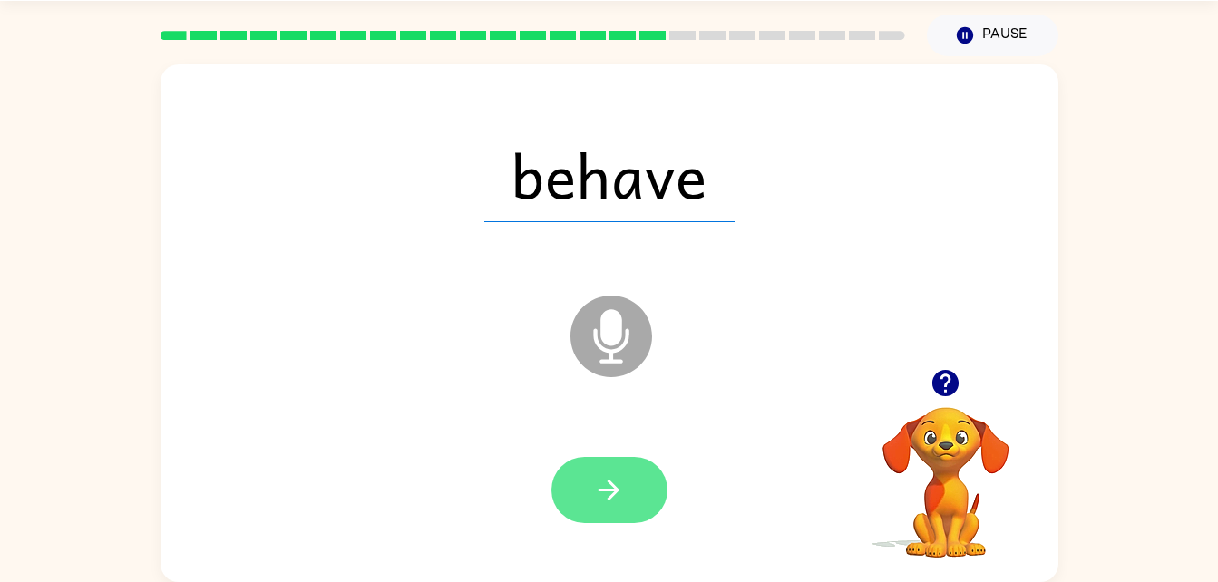
click at [626, 499] on button "button" at bounding box center [609, 490] width 116 height 66
click at [622, 493] on icon "button" at bounding box center [609, 490] width 32 height 32
click at [618, 465] on button "button" at bounding box center [609, 490] width 116 height 66
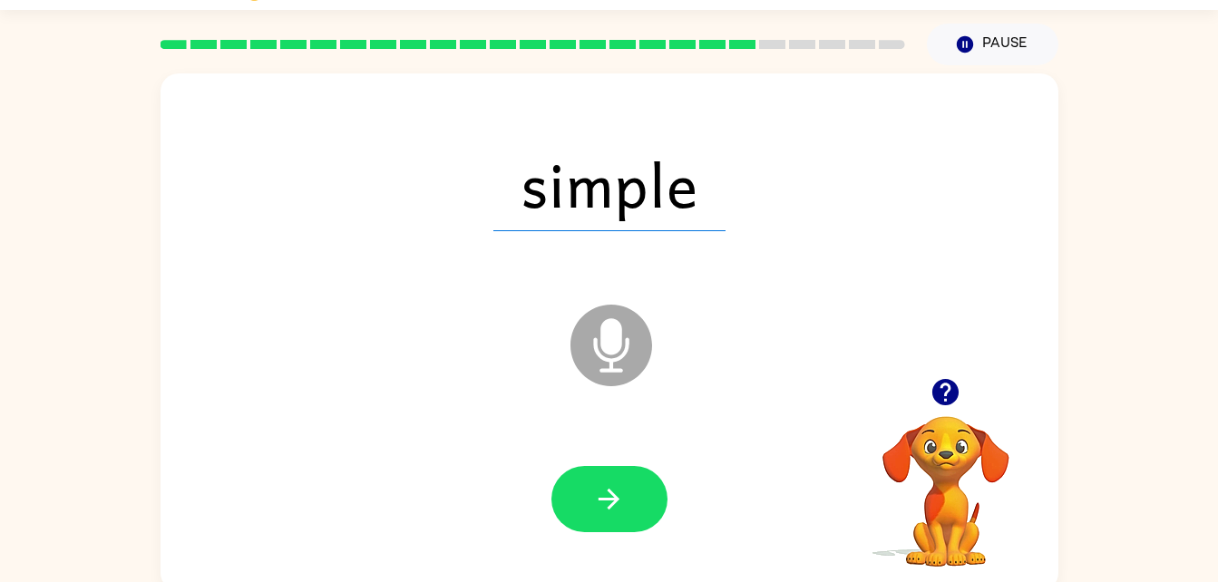
scroll to position [47, 0]
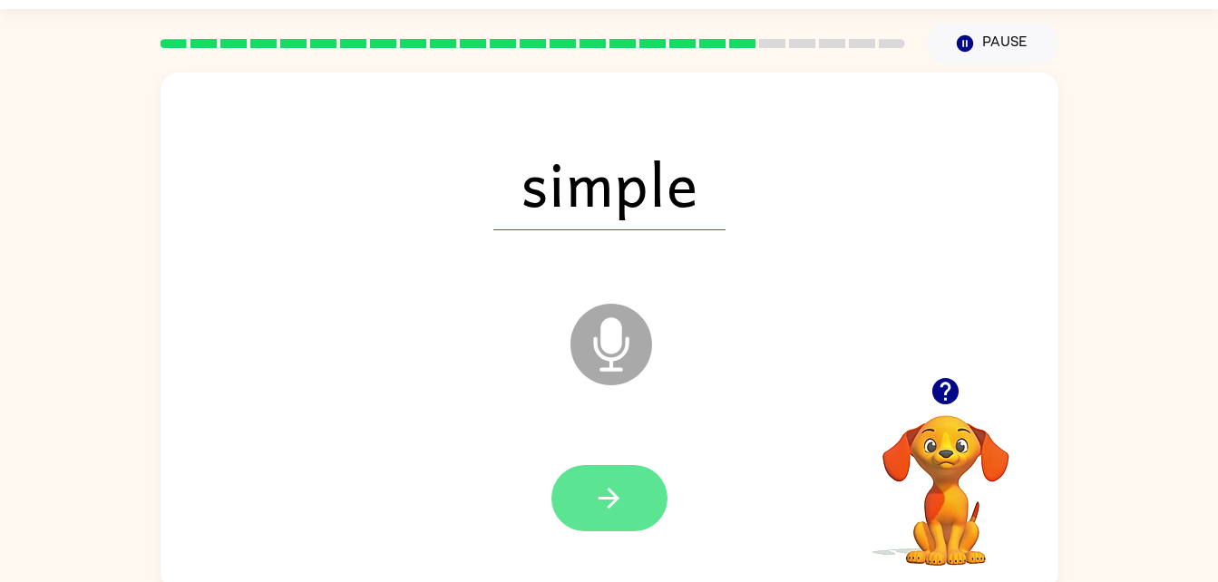
click at [625, 494] on button "button" at bounding box center [609, 498] width 116 height 66
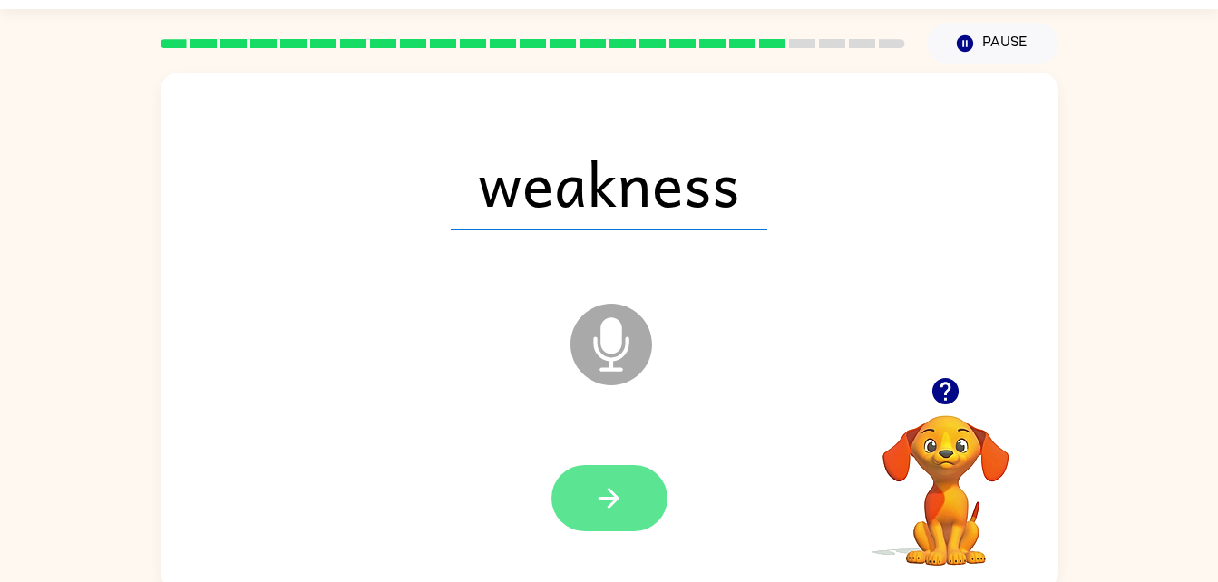
click at [642, 519] on button "button" at bounding box center [609, 498] width 116 height 66
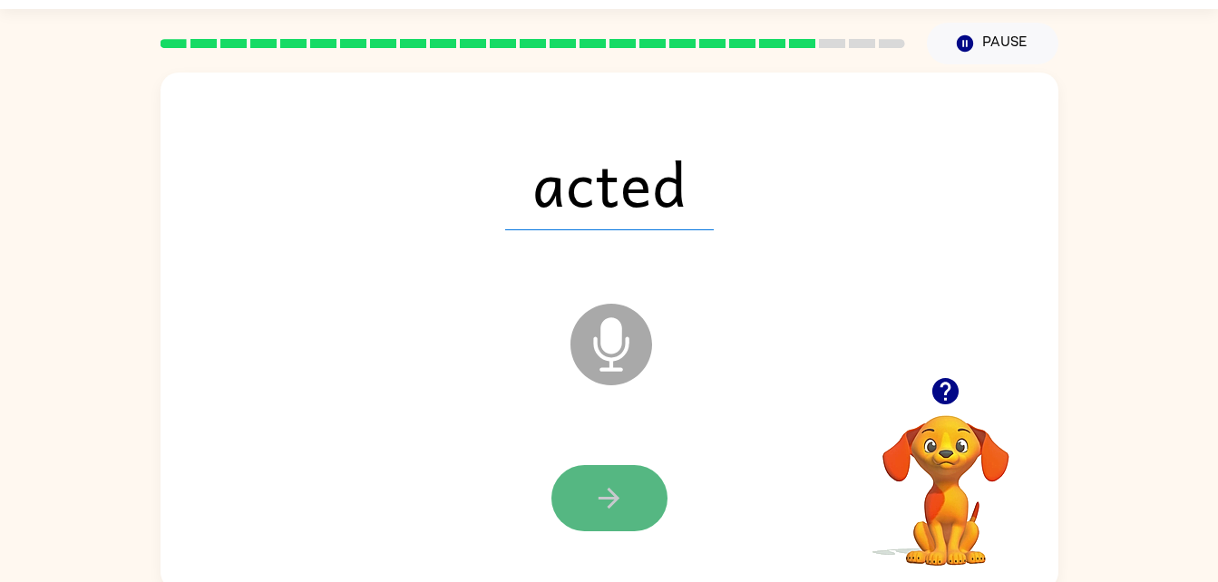
click at [629, 510] on button "button" at bounding box center [609, 498] width 116 height 66
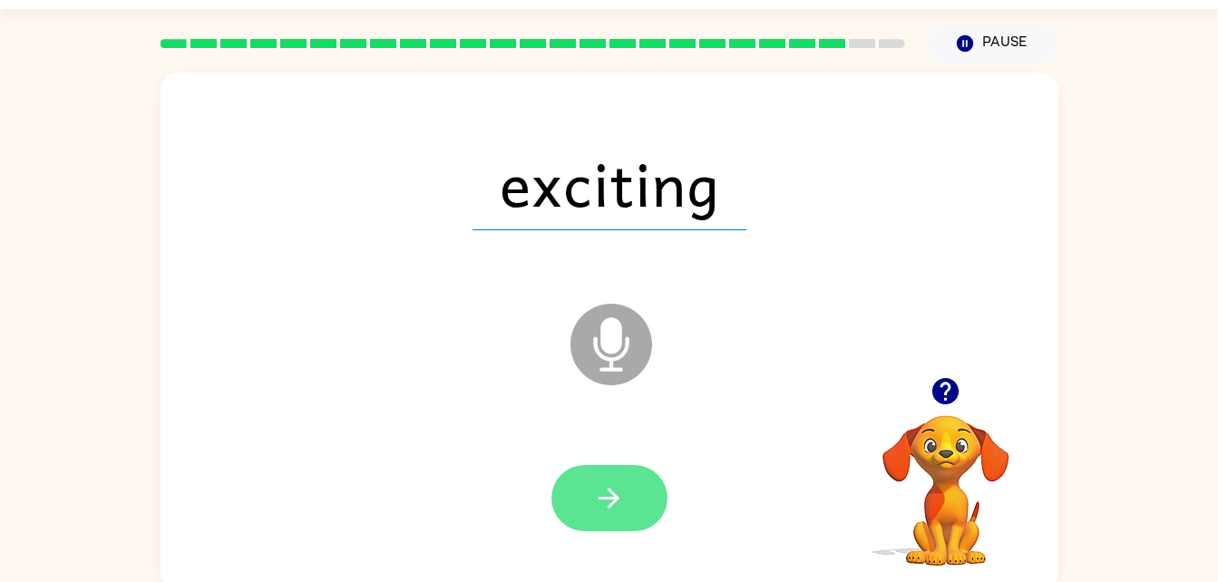
click at [616, 488] on icon "button" at bounding box center [609, 498] width 32 height 32
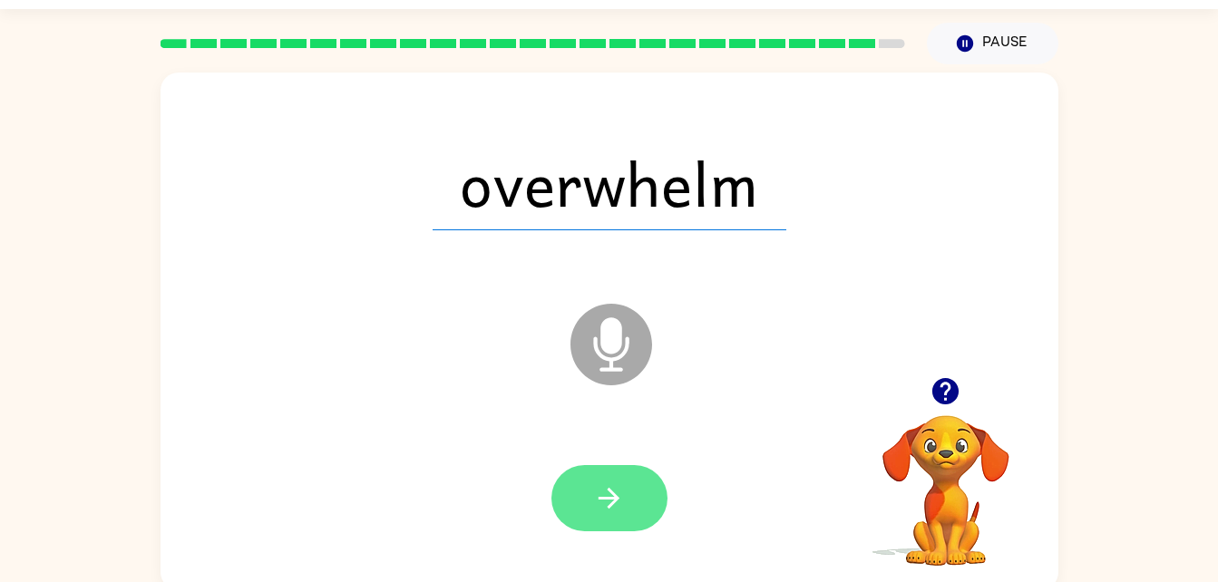
click at [622, 507] on icon "button" at bounding box center [609, 498] width 32 height 32
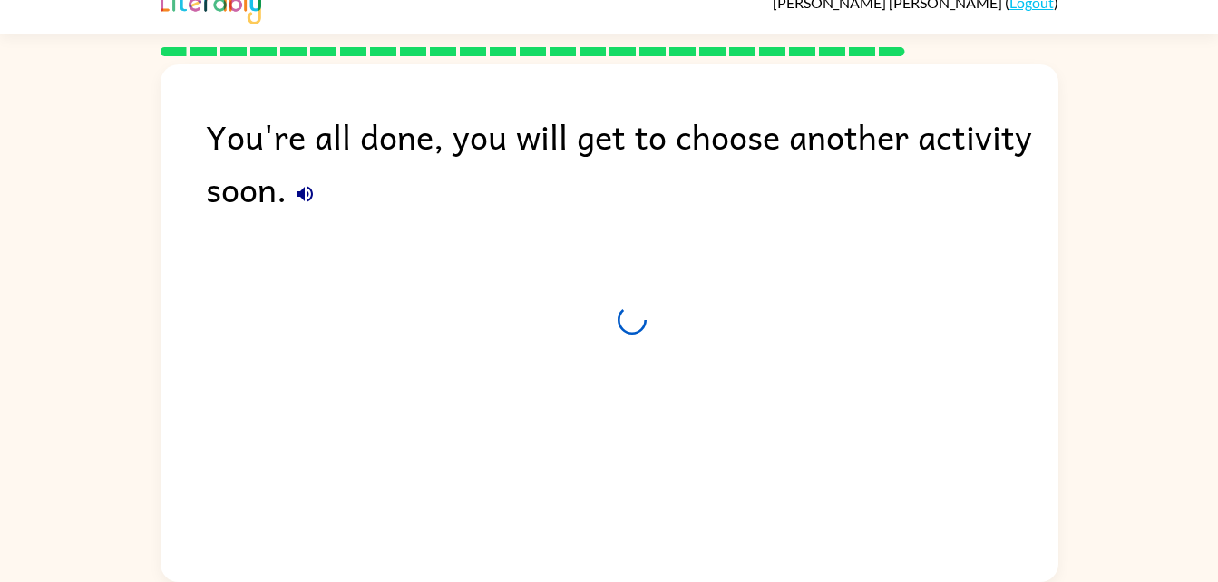
scroll to position [23, 0]
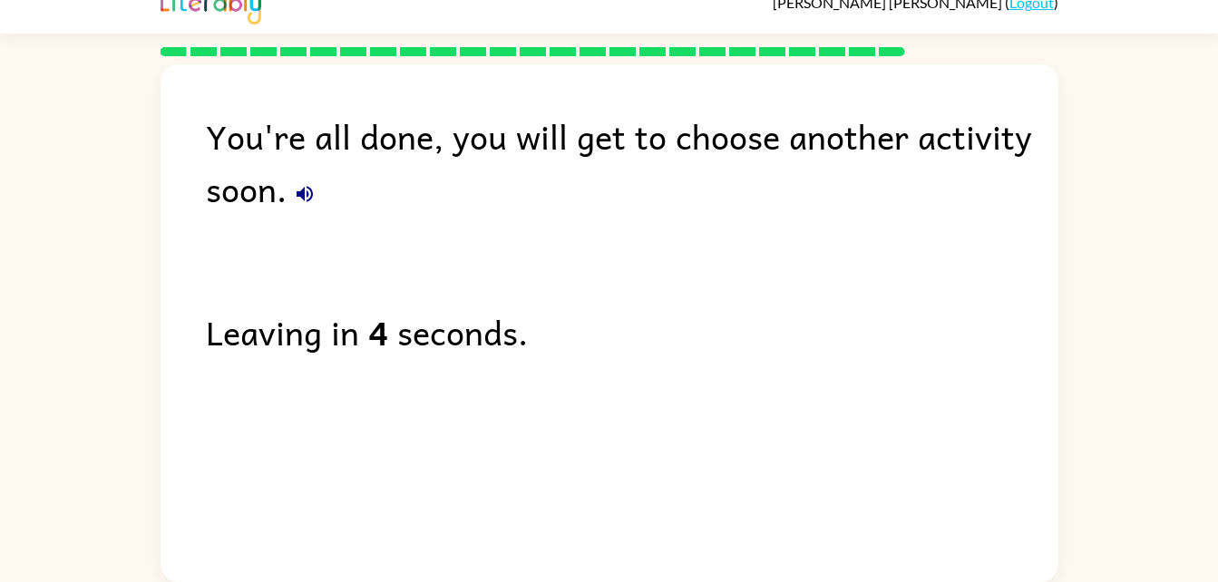
click at [540, 375] on div "You're all done, you will get to choose another activity soon. Leaving in 4 sec…" at bounding box center [610, 318] width 898 height 509
click at [545, 293] on div "You're all done, you will get to choose another activity soon. Leaving in 2 sec…" at bounding box center [610, 318] width 898 height 509
click at [573, 286] on div "You're all done, you will get to choose another activity soon. Leaving in 1 sec…" at bounding box center [610, 318] width 898 height 509
click at [582, 299] on div "You're all done, you will get to choose another activity soon. Leaving in 1 sec…" at bounding box center [610, 318] width 898 height 509
click at [573, 298] on div "You're all done, you will get to choose another activity soon. Leaving in 1 sec…" at bounding box center [610, 318] width 898 height 509
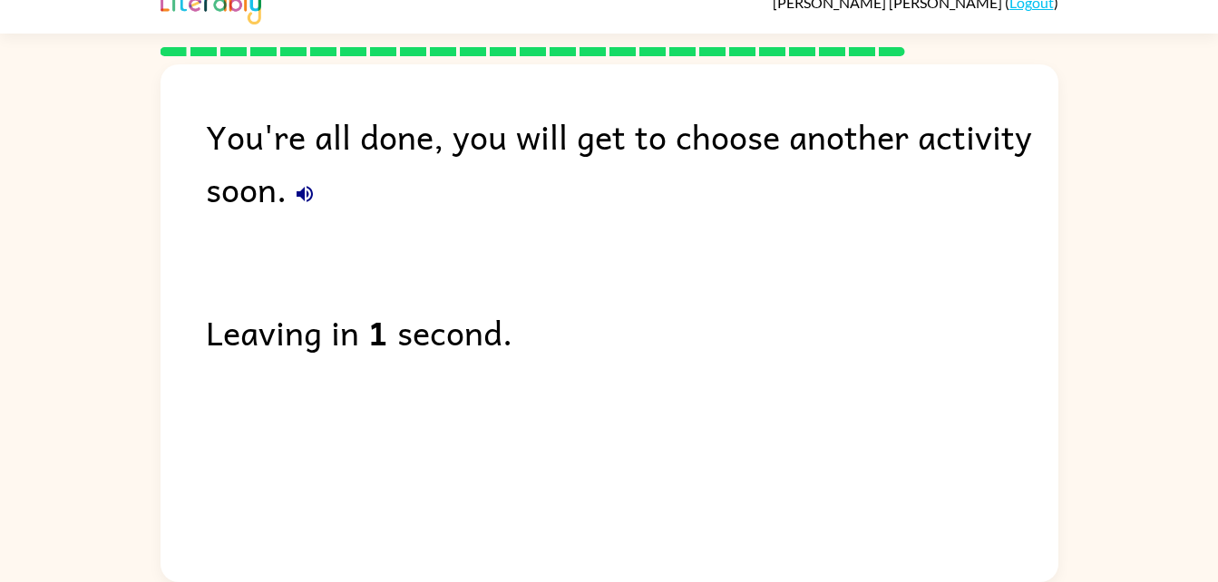
click at [567, 308] on div "Leaving in 1 second." at bounding box center [632, 332] width 852 height 53
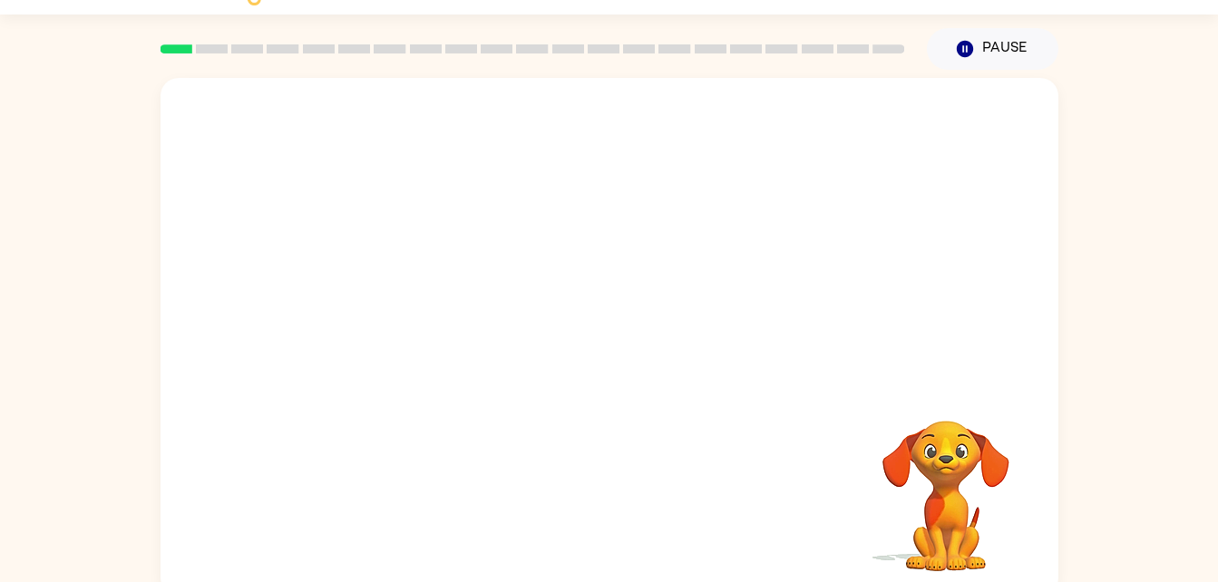
scroll to position [55, 0]
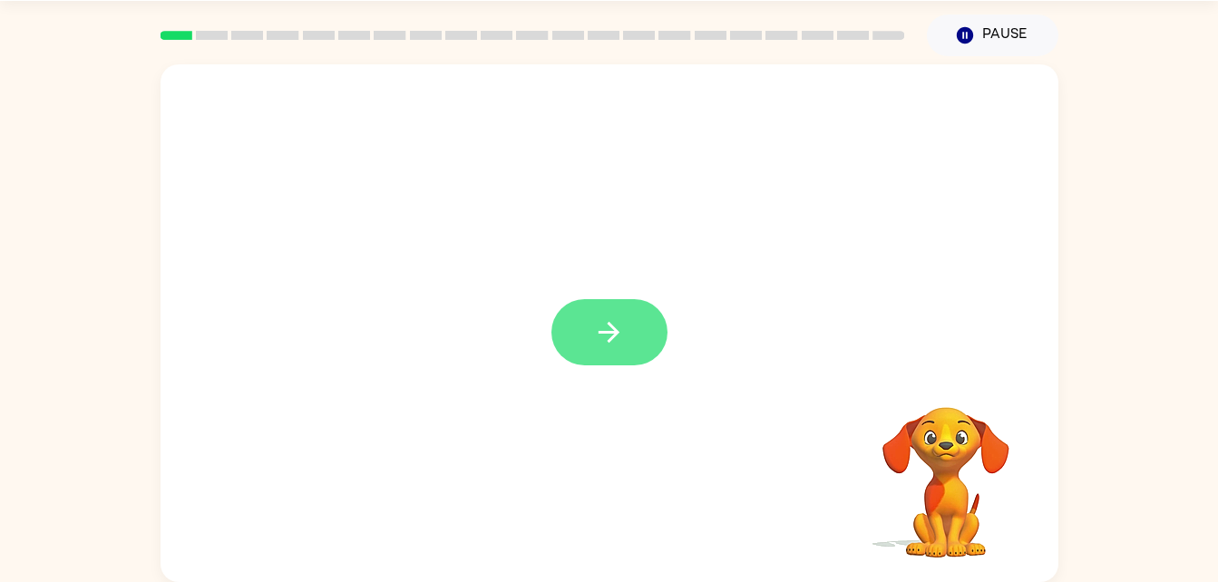
click at [591, 314] on button "button" at bounding box center [609, 332] width 116 height 66
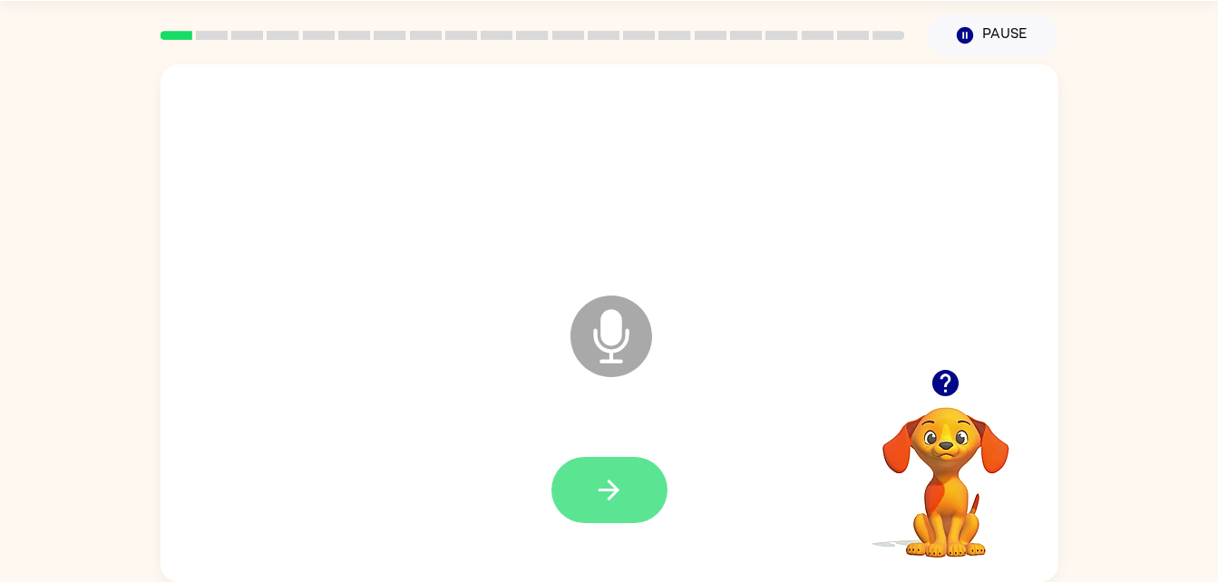
click at [622, 520] on button "button" at bounding box center [609, 490] width 116 height 66
click at [607, 482] on icon "button" at bounding box center [609, 490] width 32 height 32
click at [579, 512] on button "button" at bounding box center [609, 490] width 116 height 66
click at [632, 488] on button "button" at bounding box center [609, 490] width 116 height 66
click at [646, 492] on button "button" at bounding box center [609, 490] width 116 height 66
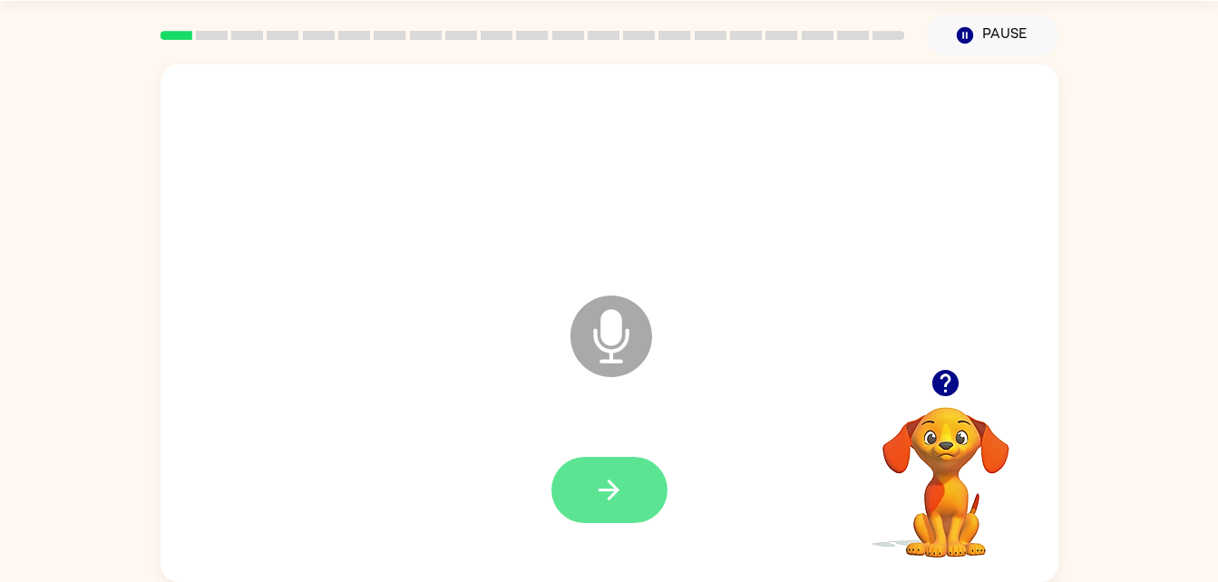
click at [618, 480] on icon "button" at bounding box center [609, 490] width 32 height 32
click at [627, 491] on button "button" at bounding box center [609, 490] width 116 height 66
click at [615, 354] on icon at bounding box center [611, 337] width 82 height 82
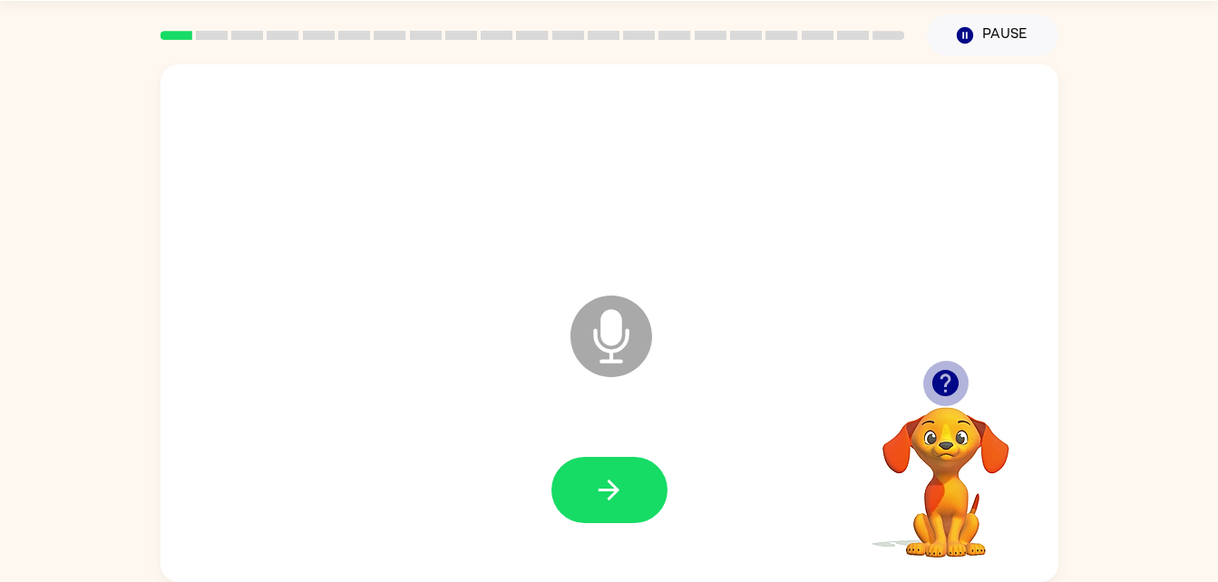
click at [959, 392] on icon "button" at bounding box center [946, 383] width 32 height 32
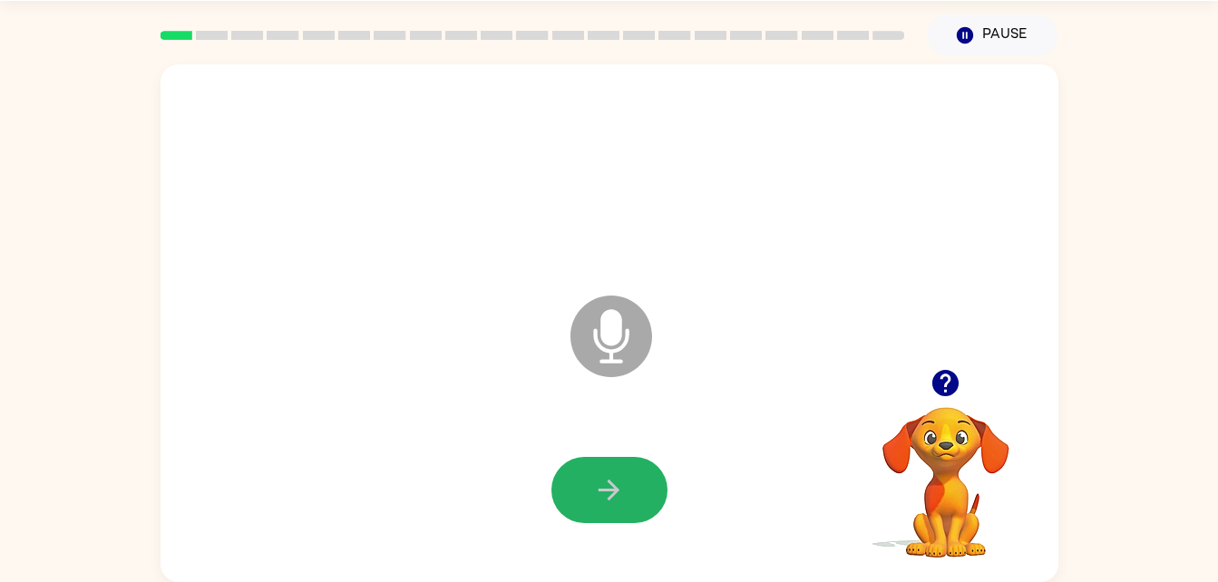
click at [625, 500] on button "button" at bounding box center [609, 490] width 116 height 66
click at [622, 501] on icon "button" at bounding box center [609, 490] width 32 height 32
drag, startPoint x: 622, startPoint y: 501, endPoint x: 569, endPoint y: 509, distance: 54.0
click at [569, 509] on button "button" at bounding box center [609, 490] width 116 height 66
click at [617, 463] on button "button" at bounding box center [609, 490] width 116 height 66
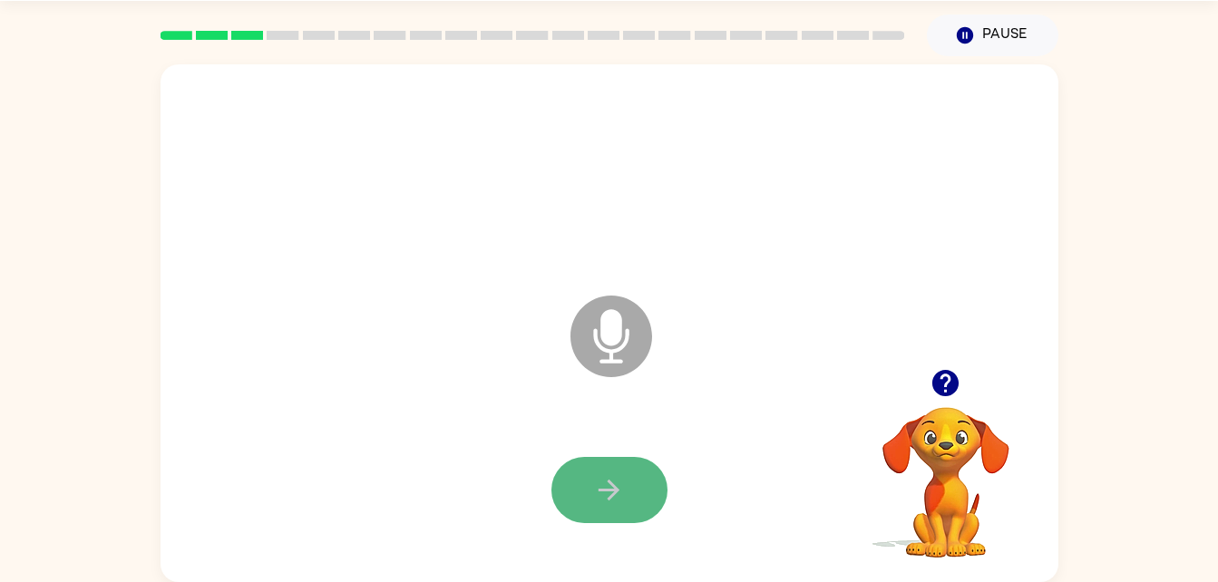
click at [578, 501] on button "button" at bounding box center [609, 490] width 116 height 66
click at [628, 492] on button "button" at bounding box center [609, 490] width 116 height 66
click at [624, 491] on button "button" at bounding box center [609, 490] width 116 height 66
drag, startPoint x: 624, startPoint y: 491, endPoint x: 474, endPoint y: 468, distance: 151.3
click at [474, 468] on div at bounding box center [610, 490] width 862 height 149
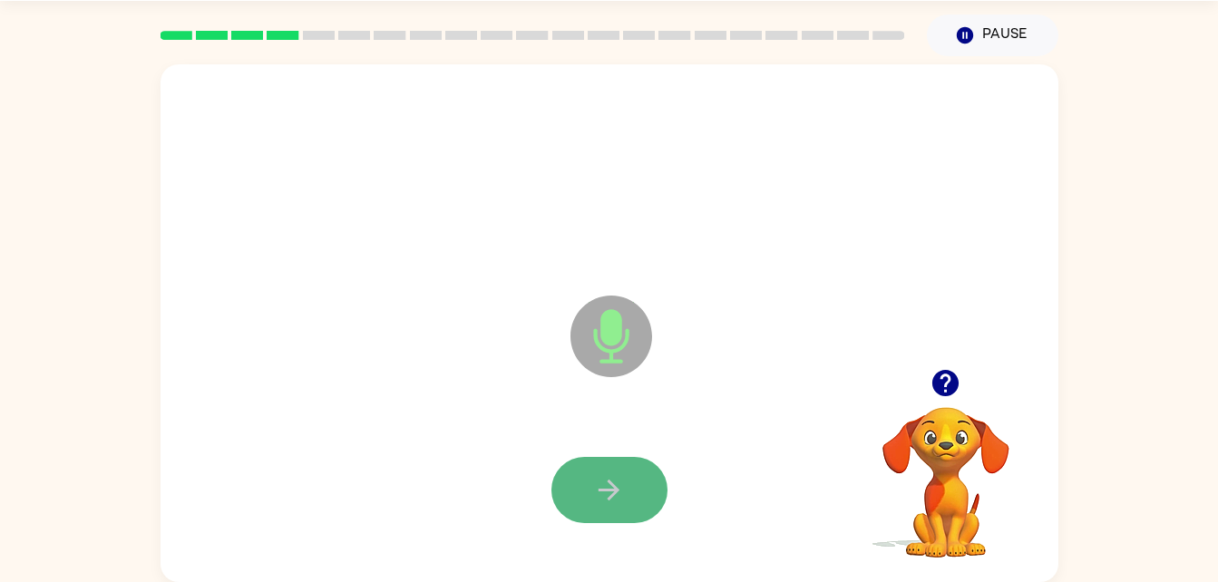
click at [602, 510] on button "button" at bounding box center [609, 490] width 116 height 66
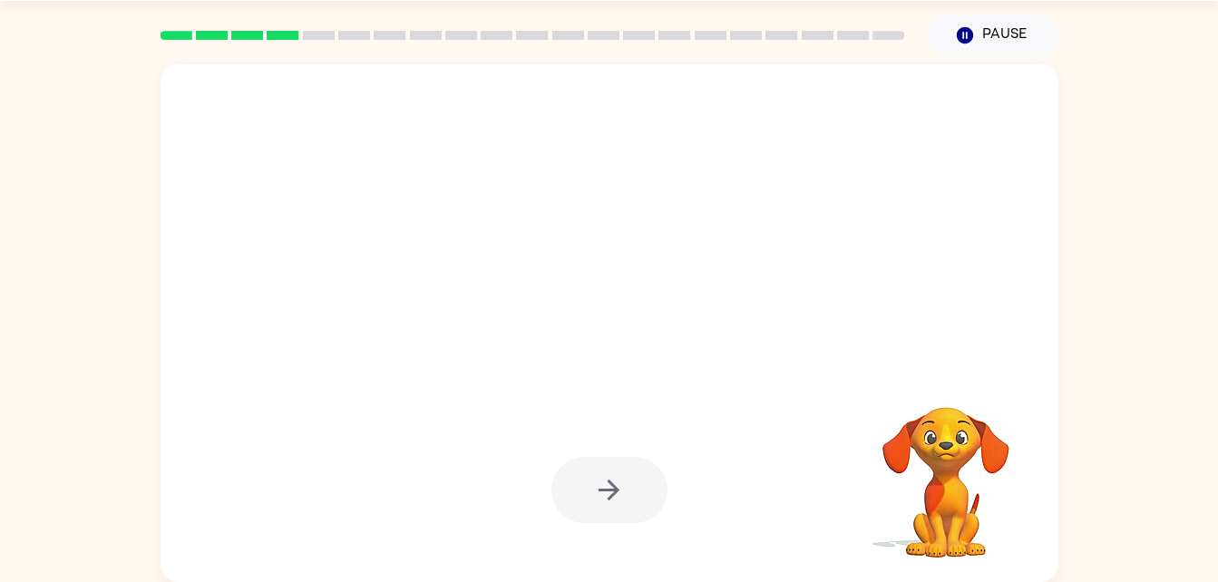
click at [602, 510] on div at bounding box center [609, 490] width 116 height 66
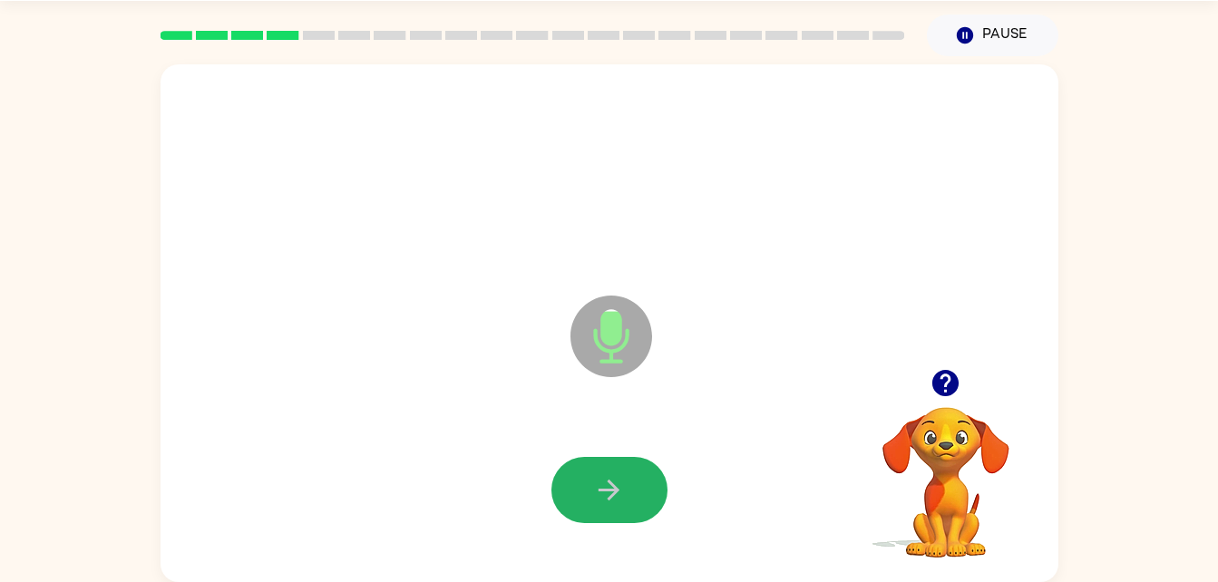
click at [602, 510] on button "button" at bounding box center [609, 490] width 116 height 66
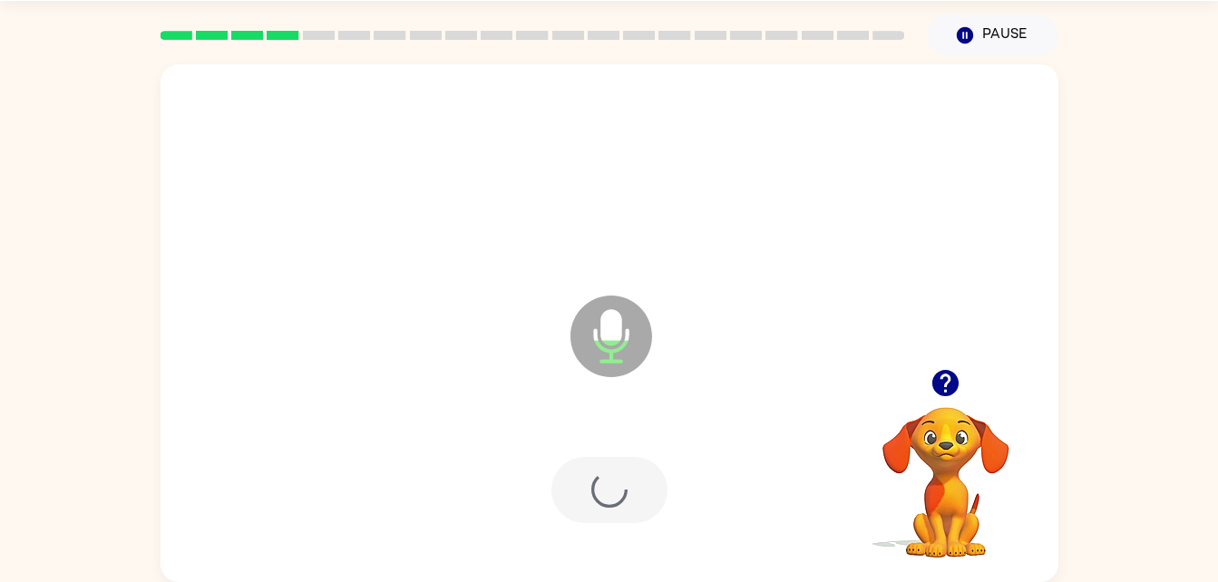
click at [602, 510] on div at bounding box center [609, 490] width 116 height 66
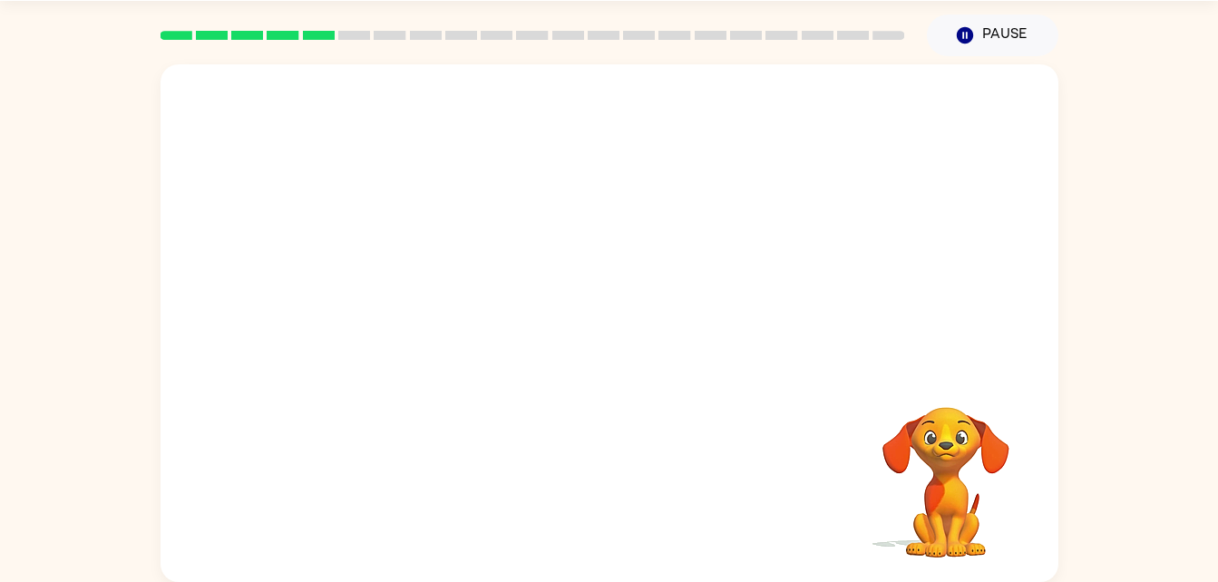
click at [602, 510] on div "Your browser must support playing .mp4 files to use Literably. Please try using…" at bounding box center [610, 323] width 898 height 518
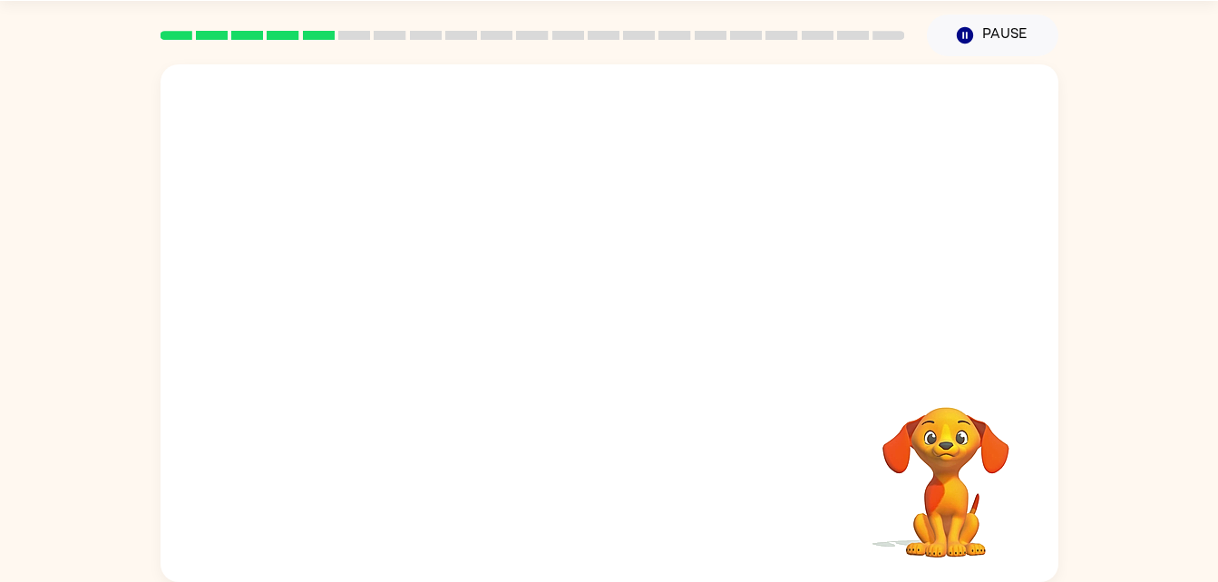
click at [602, 510] on div "Your browser must support playing .mp4 files to use Literably. Please try using…" at bounding box center [610, 323] width 898 height 518
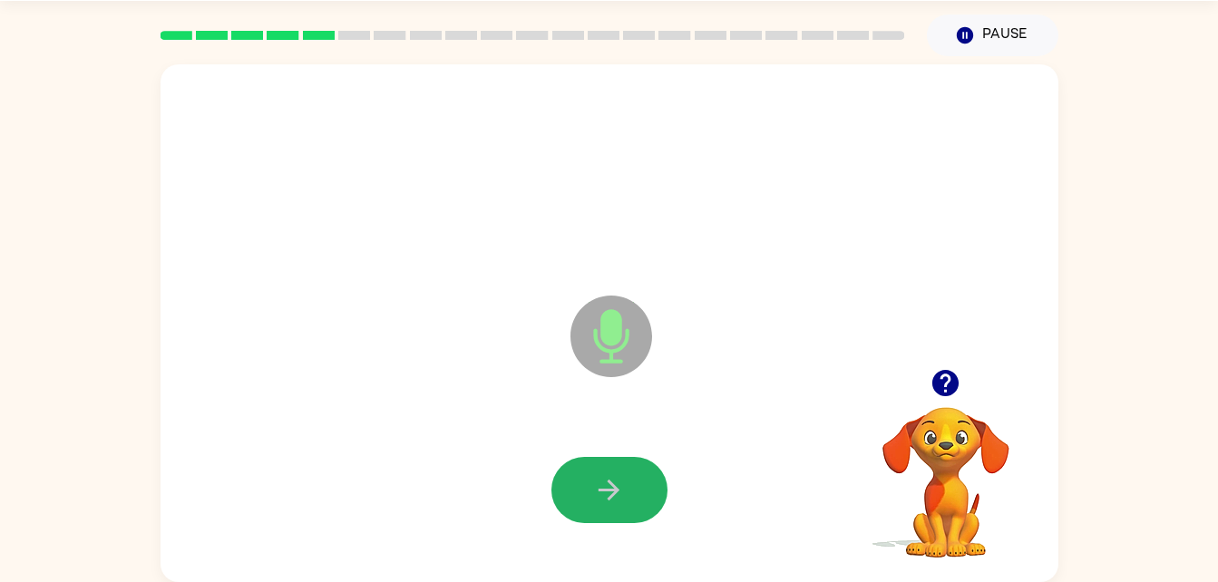
click at [600, 510] on button "button" at bounding box center [609, 490] width 116 height 66
click at [612, 506] on button "button" at bounding box center [609, 490] width 116 height 66
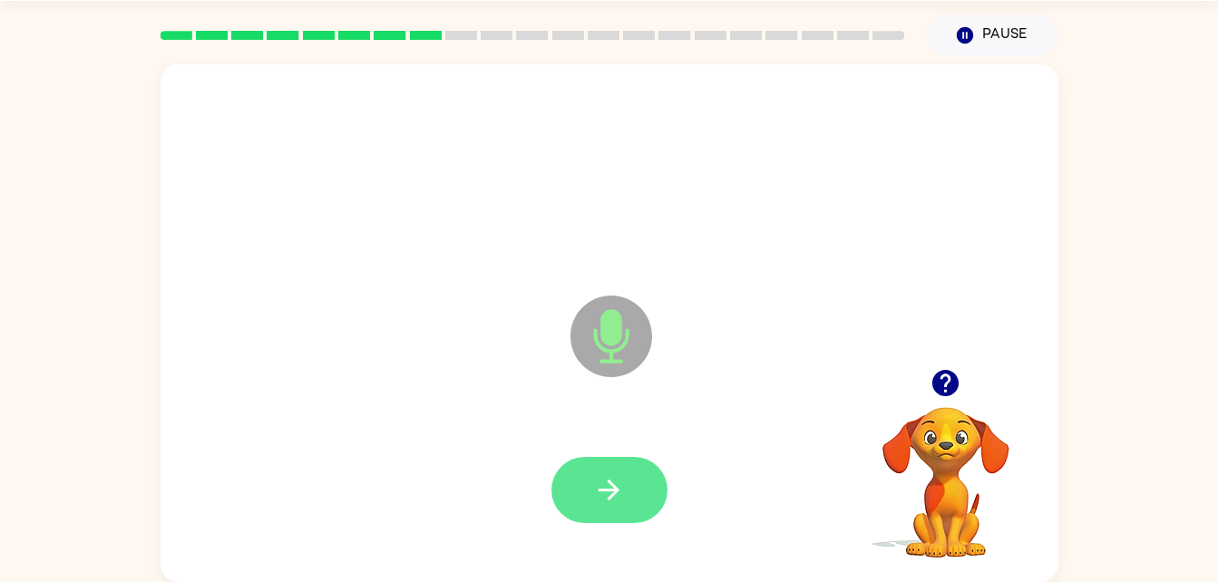
click at [612, 506] on button "button" at bounding box center [609, 490] width 116 height 66
click at [612, 506] on div at bounding box center [609, 490] width 116 height 66
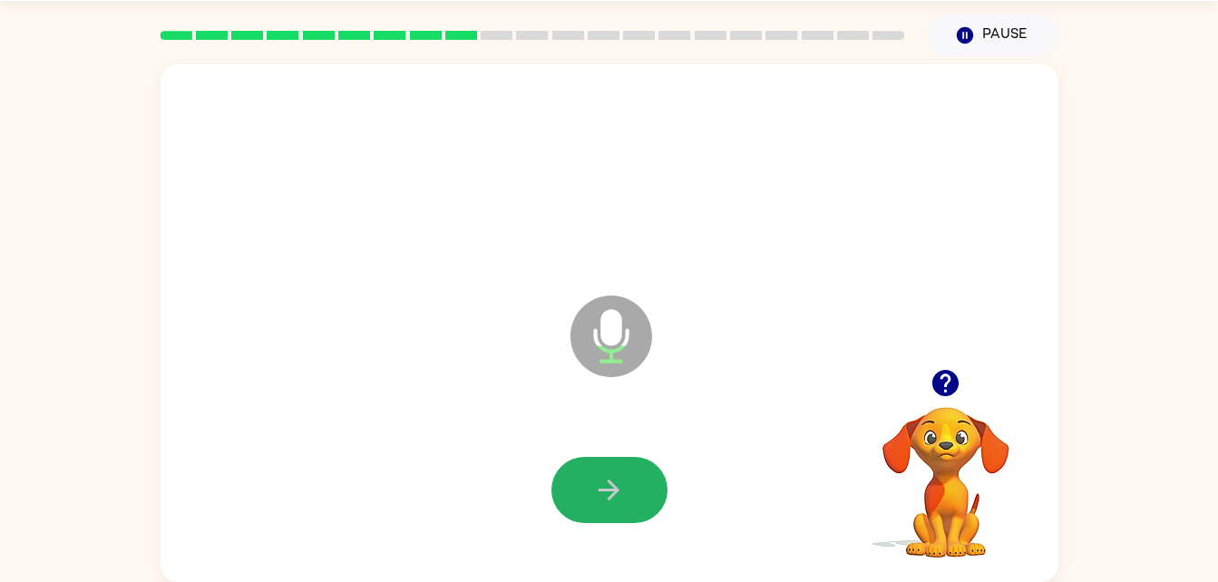
click at [604, 489] on icon "button" at bounding box center [609, 490] width 21 height 21
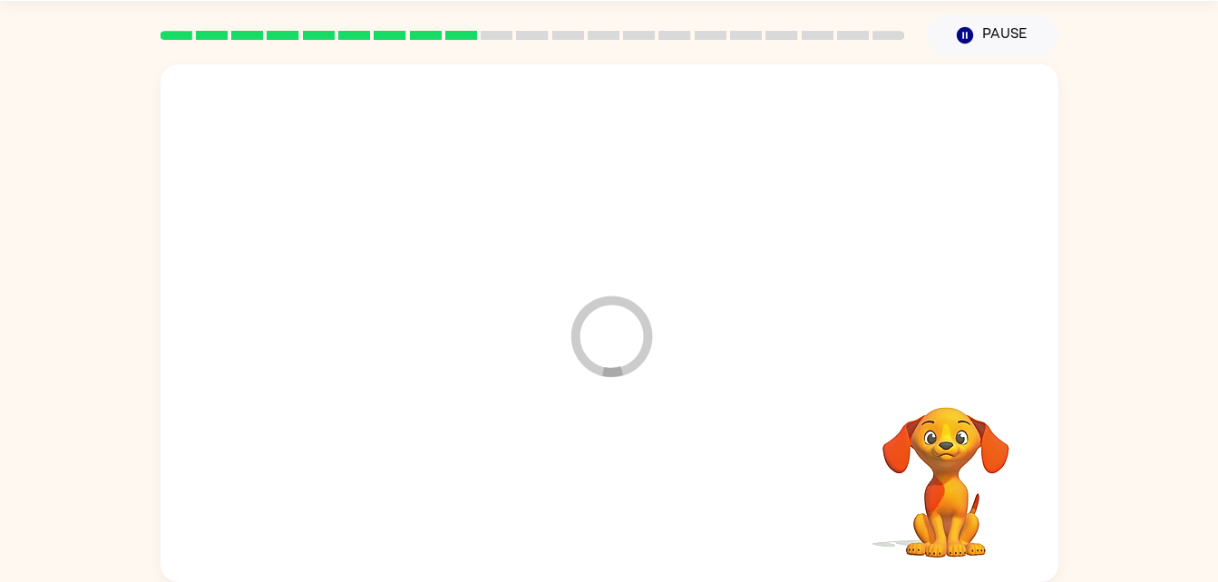
click at [604, 489] on div at bounding box center [610, 490] width 862 height 149
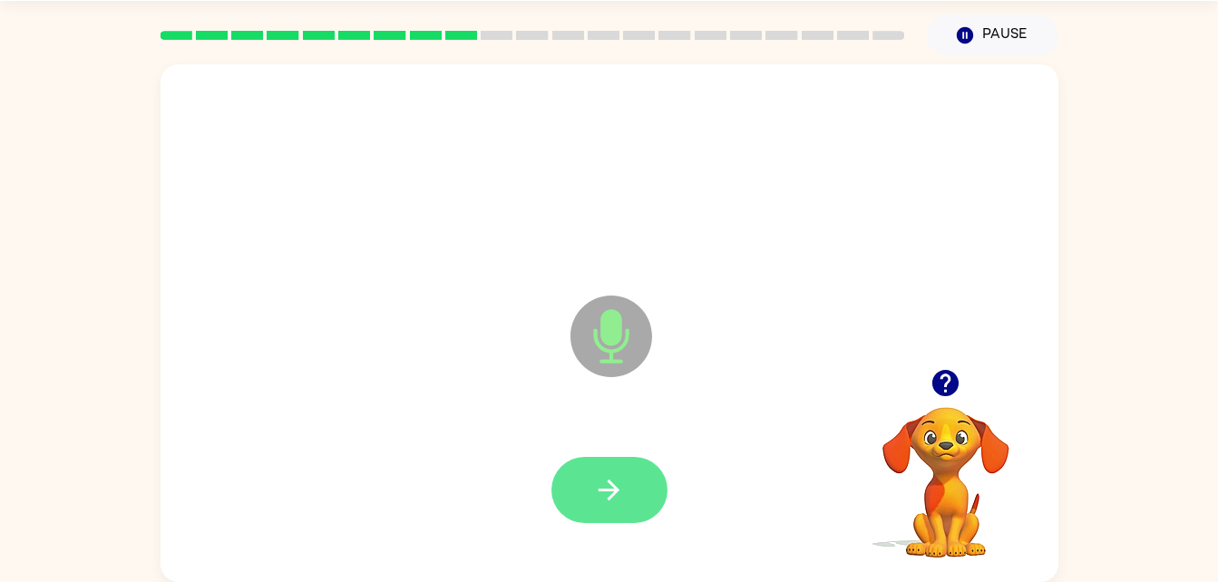
click at [613, 487] on icon "button" at bounding box center [609, 490] width 21 height 21
click at [600, 483] on icon "button" at bounding box center [609, 490] width 32 height 32
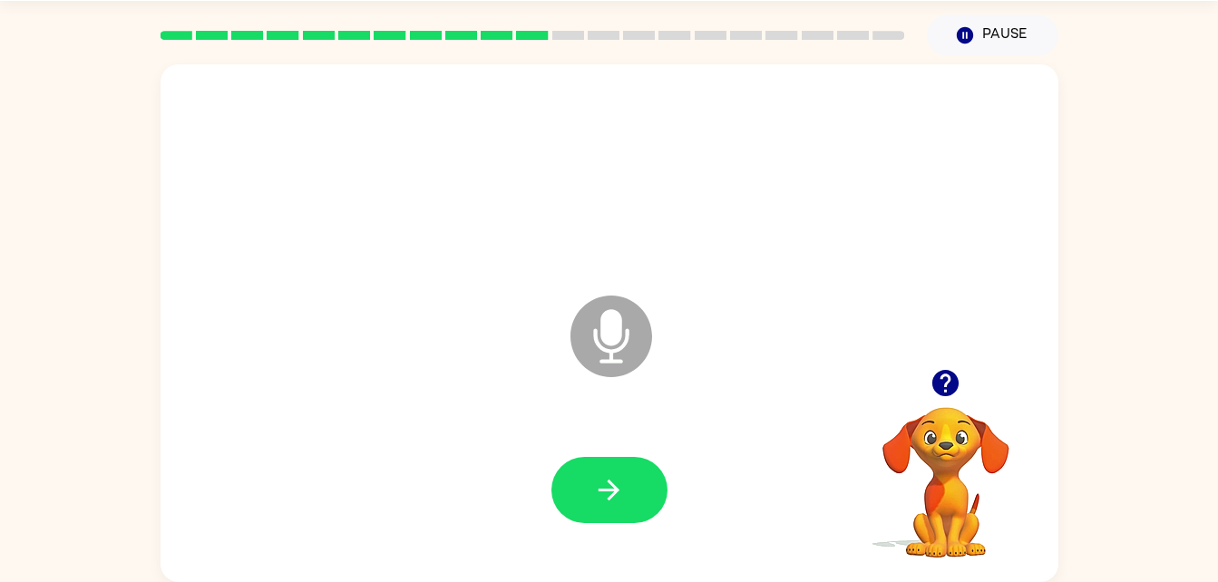
scroll to position [38, 0]
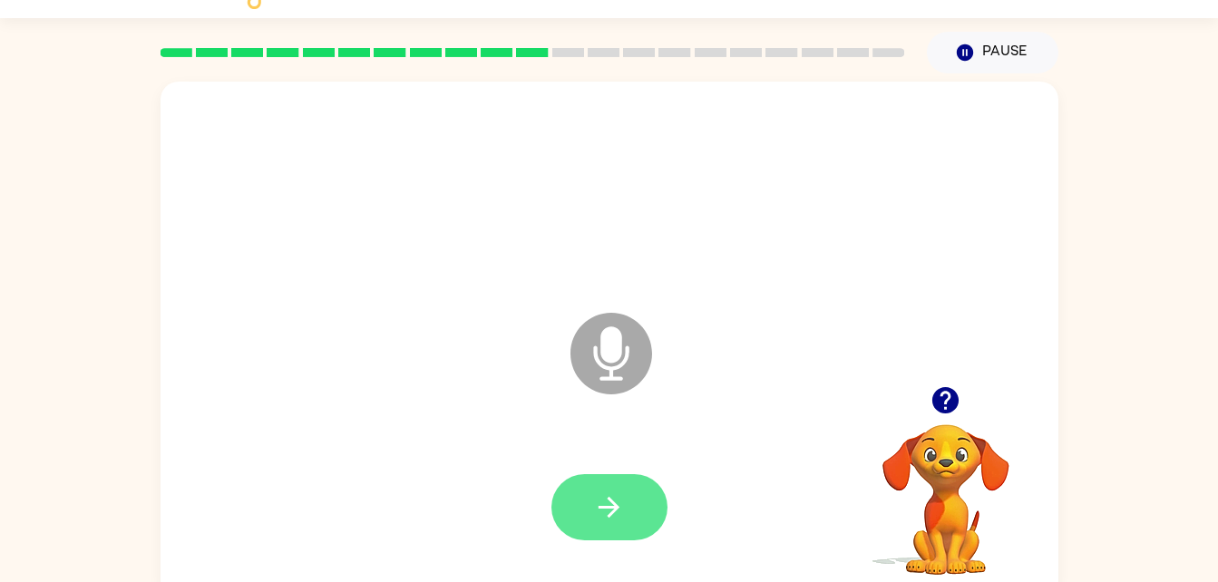
click at [609, 484] on button "button" at bounding box center [609, 507] width 116 height 66
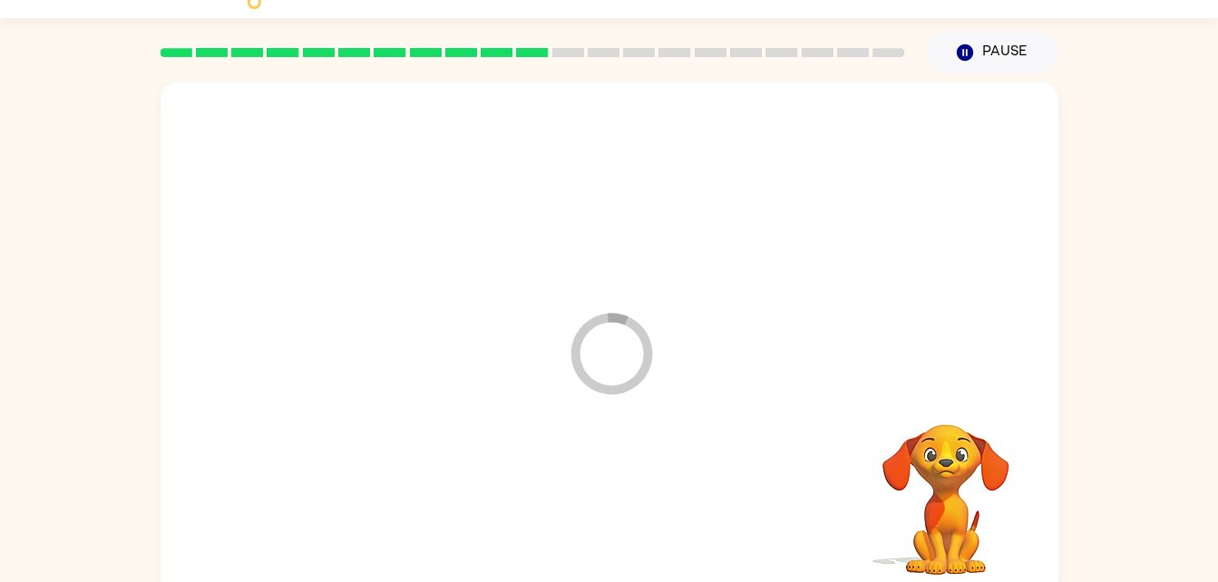
click at [618, 498] on div at bounding box center [610, 507] width 862 height 149
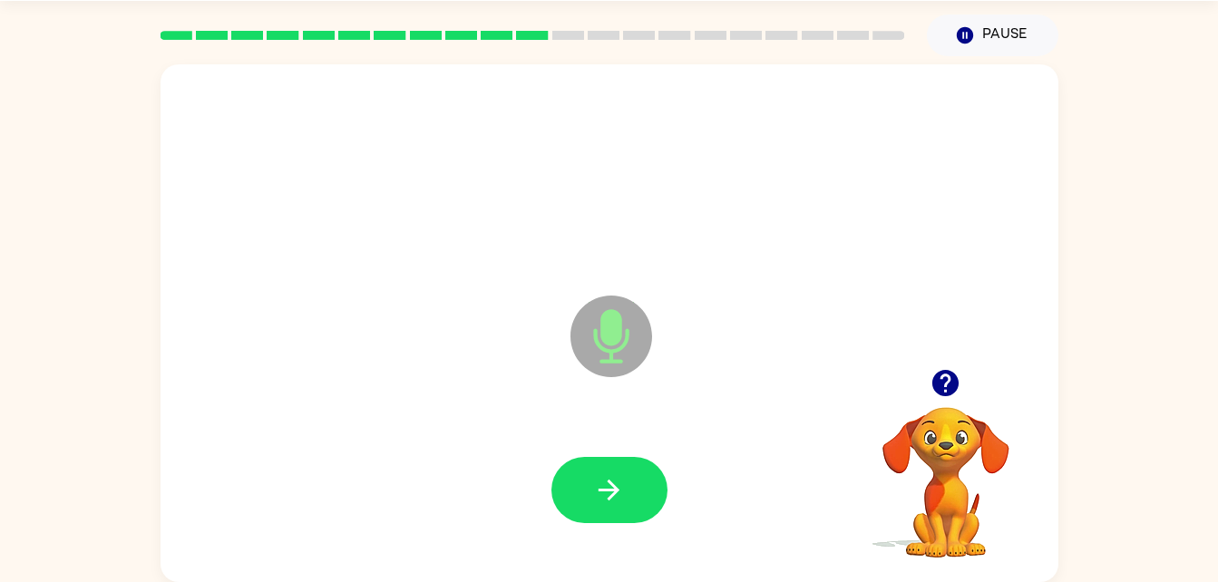
click at [613, 488] on icon "button" at bounding box center [609, 490] width 32 height 32
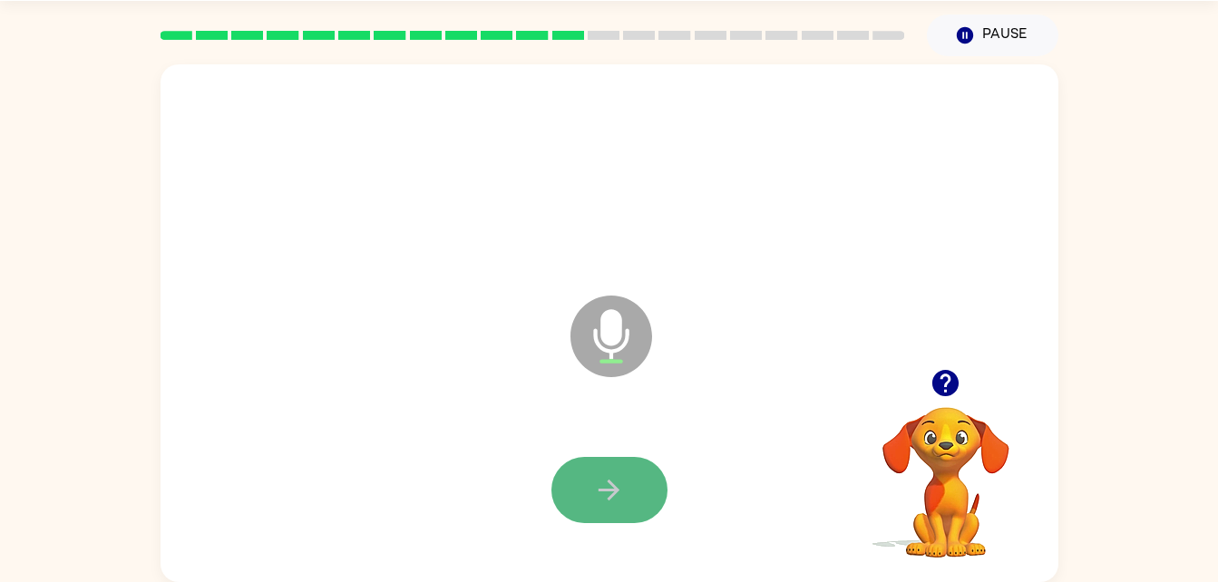
click at [616, 497] on icon "button" at bounding box center [609, 490] width 32 height 32
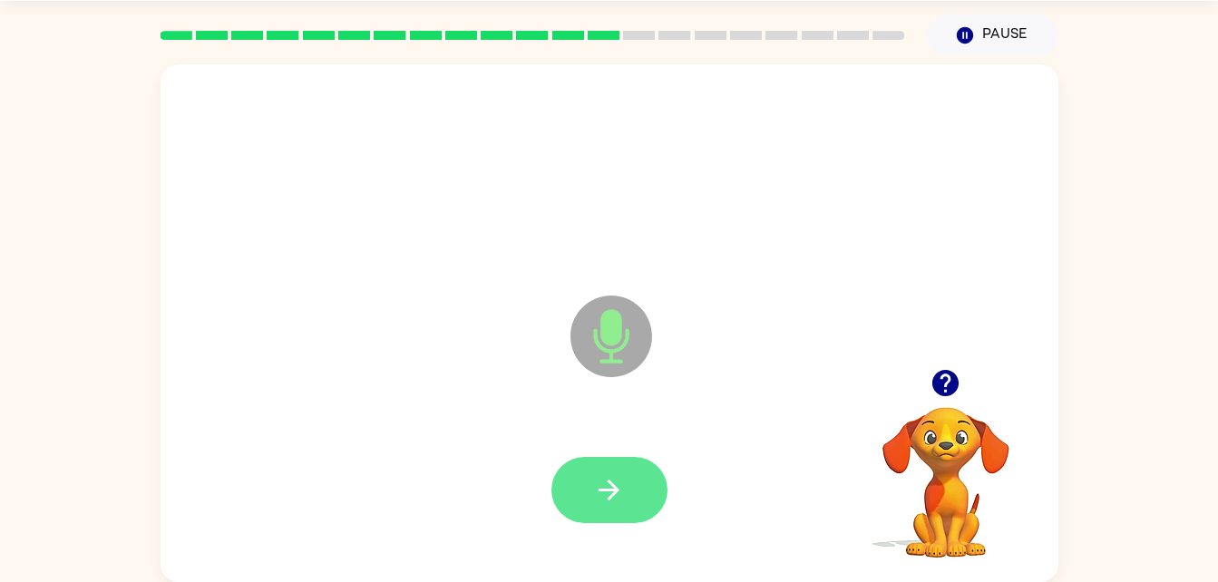
click at [582, 471] on button "button" at bounding box center [609, 490] width 116 height 66
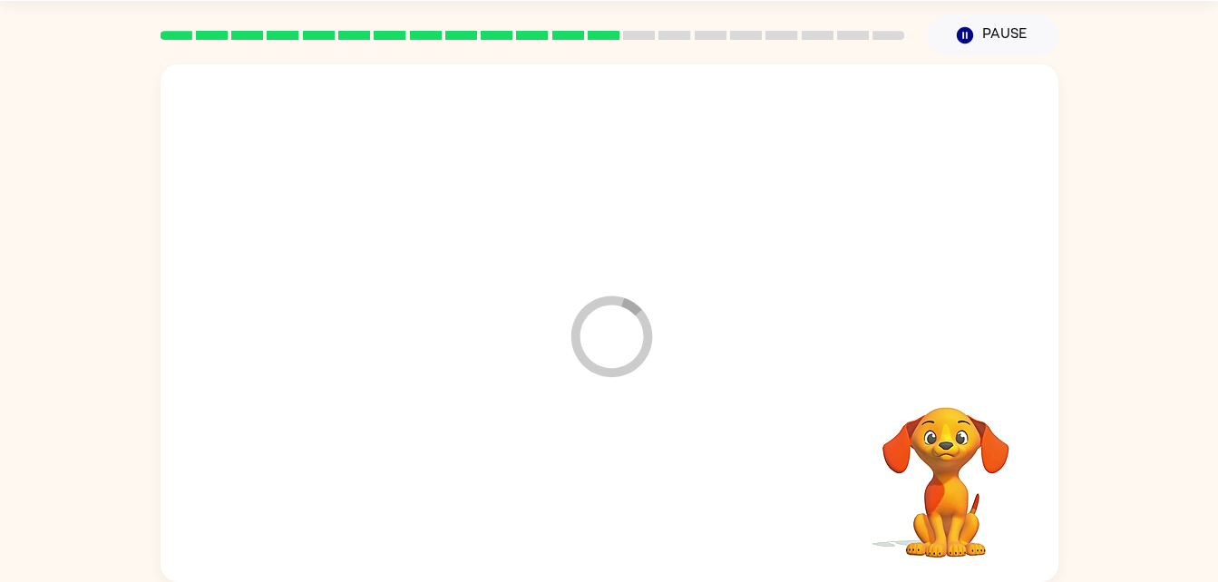
click at [590, 496] on div at bounding box center [610, 490] width 862 height 149
click at [600, 477] on div at bounding box center [610, 490] width 862 height 149
click at [599, 514] on div at bounding box center [610, 490] width 862 height 149
click at [616, 497] on div "Your browser must support playing .mp4 files to use Literably. Please try using…" at bounding box center [610, 323] width 898 height 518
drag, startPoint x: 599, startPoint y: 514, endPoint x: 442, endPoint y: 560, distance: 163.6
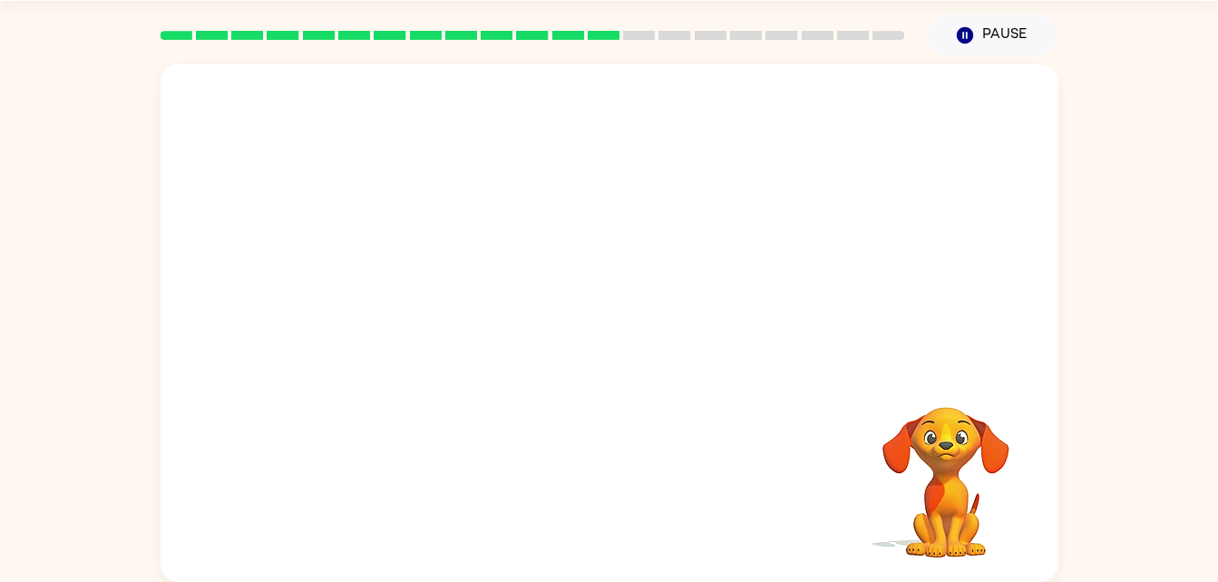
click at [442, 560] on div "Your browser must support playing .mp4 files to use Literably. Please try using…" at bounding box center [610, 323] width 898 height 518
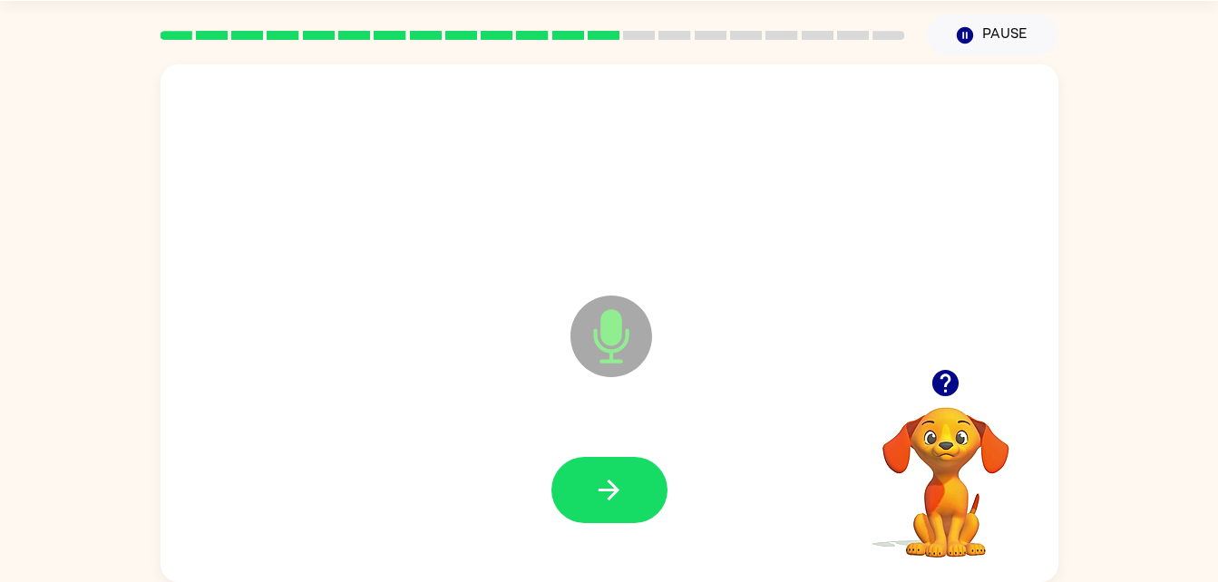
click at [442, 560] on div at bounding box center [610, 490] width 862 height 149
click at [609, 492] on icon "button" at bounding box center [609, 490] width 32 height 32
click at [617, 474] on icon "button" at bounding box center [609, 490] width 32 height 32
click at [609, 480] on icon "button" at bounding box center [609, 490] width 32 height 32
click at [613, 480] on icon "button" at bounding box center [609, 490] width 32 height 32
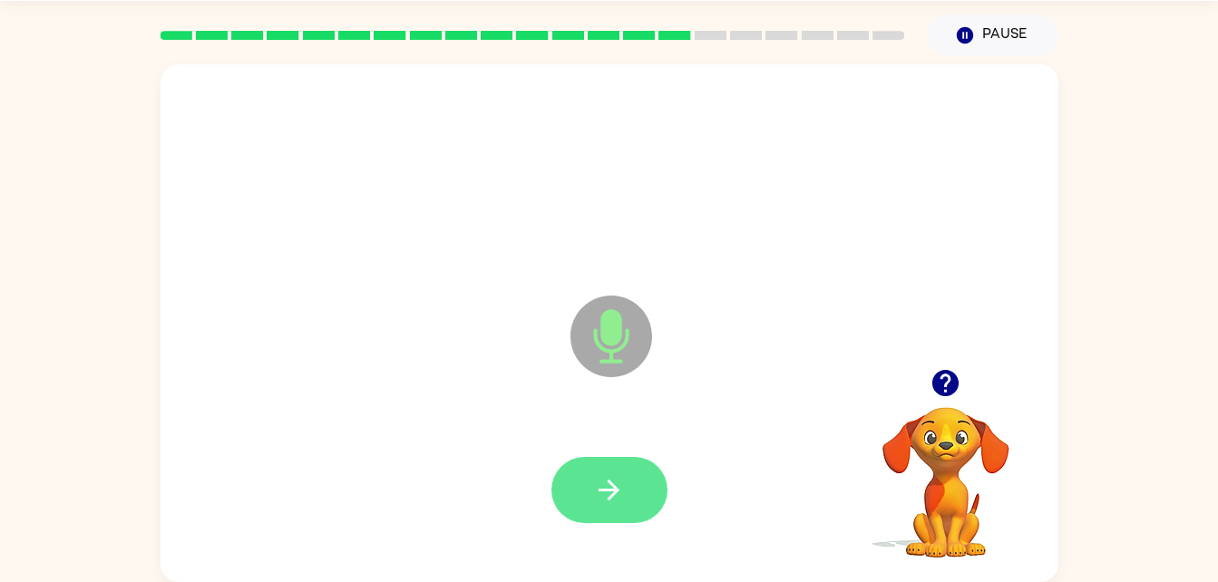
click at [624, 478] on icon "button" at bounding box center [609, 490] width 32 height 32
click at [612, 505] on icon "button" at bounding box center [609, 490] width 32 height 32
click at [598, 500] on icon "button" at bounding box center [609, 490] width 32 height 32
click at [595, 470] on button "button" at bounding box center [609, 490] width 116 height 66
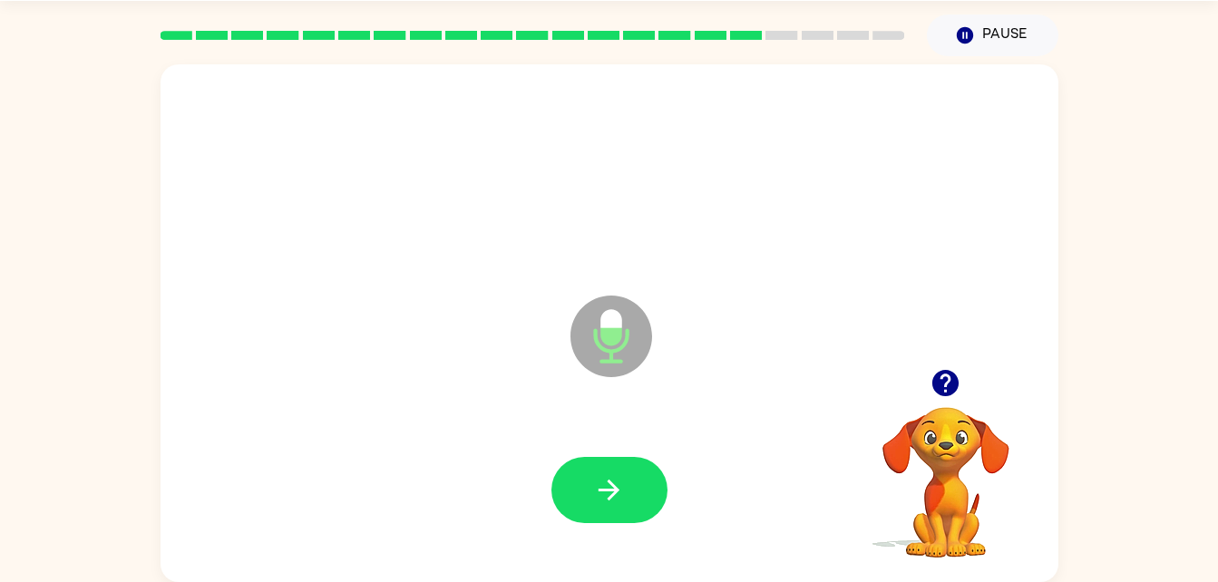
click at [870, 442] on video "Your browser must support playing .mp4 files to use Literably. Please try using…" at bounding box center [945, 469] width 181 height 181
click at [671, 432] on div at bounding box center [610, 490] width 862 height 149
click at [621, 480] on icon "button" at bounding box center [609, 490] width 32 height 32
click at [444, 559] on div at bounding box center [610, 490] width 862 height 149
click at [584, 494] on button "button" at bounding box center [609, 490] width 116 height 66
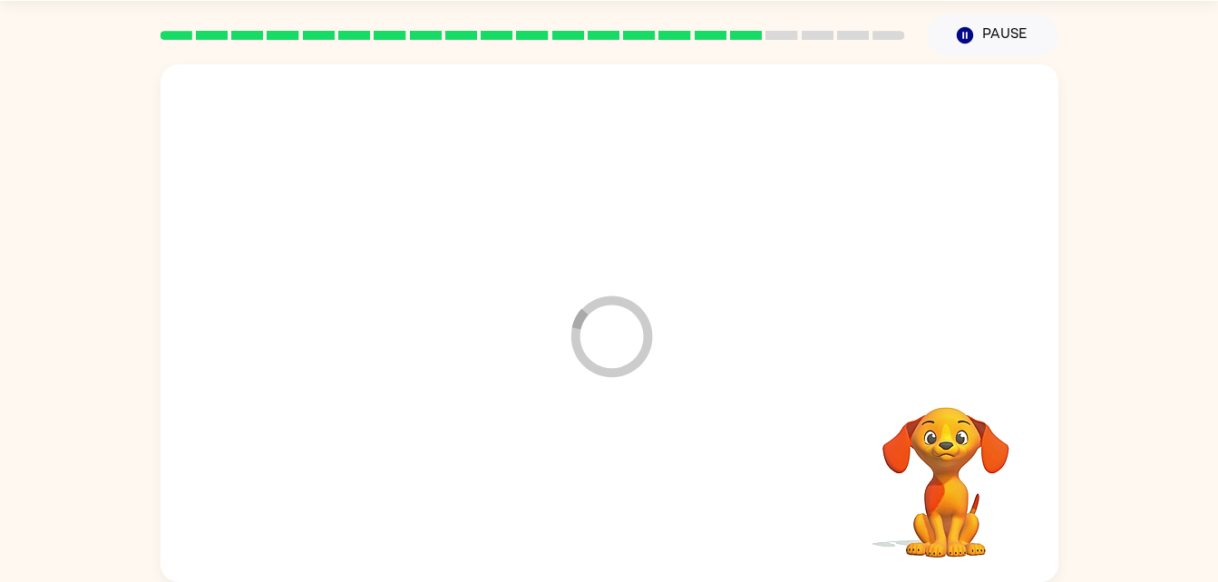
click at [631, 493] on div at bounding box center [610, 490] width 862 height 149
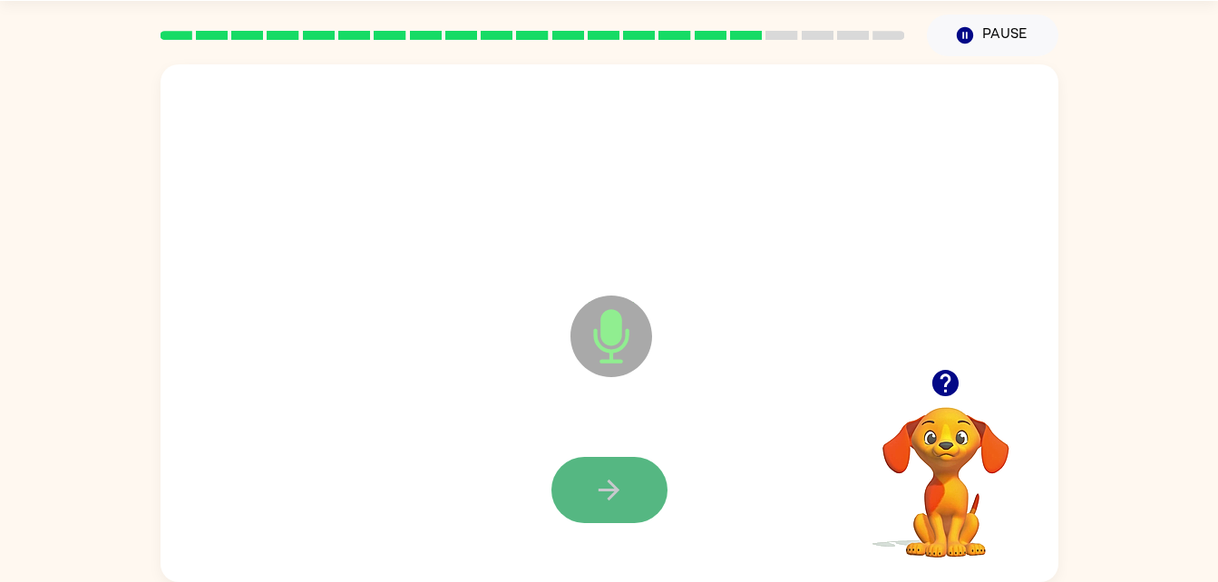
click at [594, 509] on button "button" at bounding box center [609, 490] width 116 height 66
click at [609, 501] on icon "button" at bounding box center [609, 490] width 32 height 32
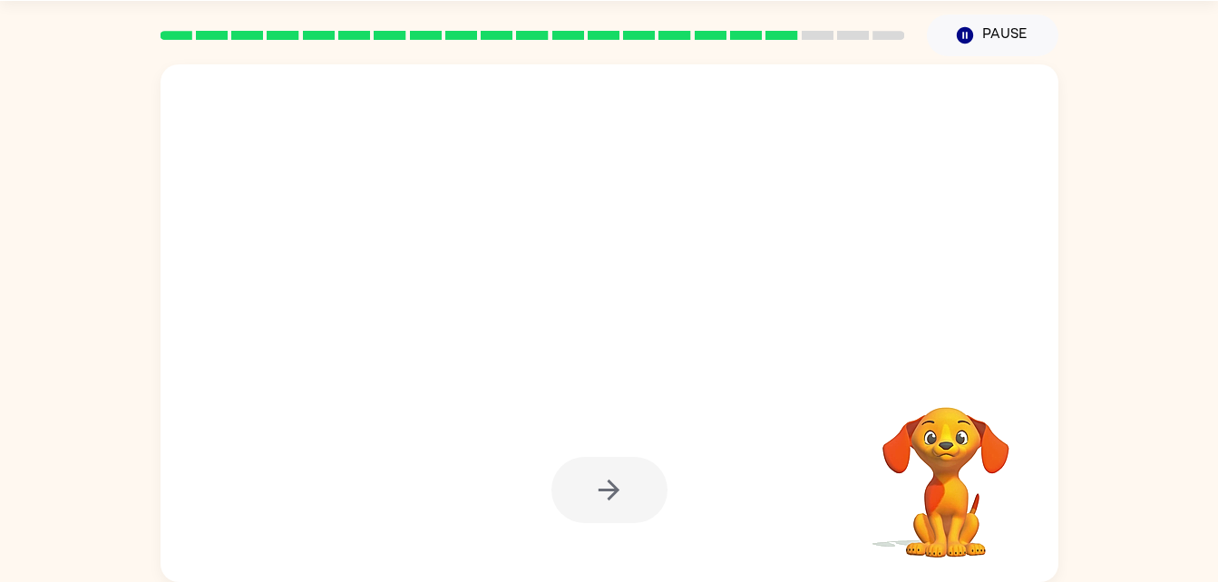
click at [609, 501] on div at bounding box center [609, 490] width 116 height 66
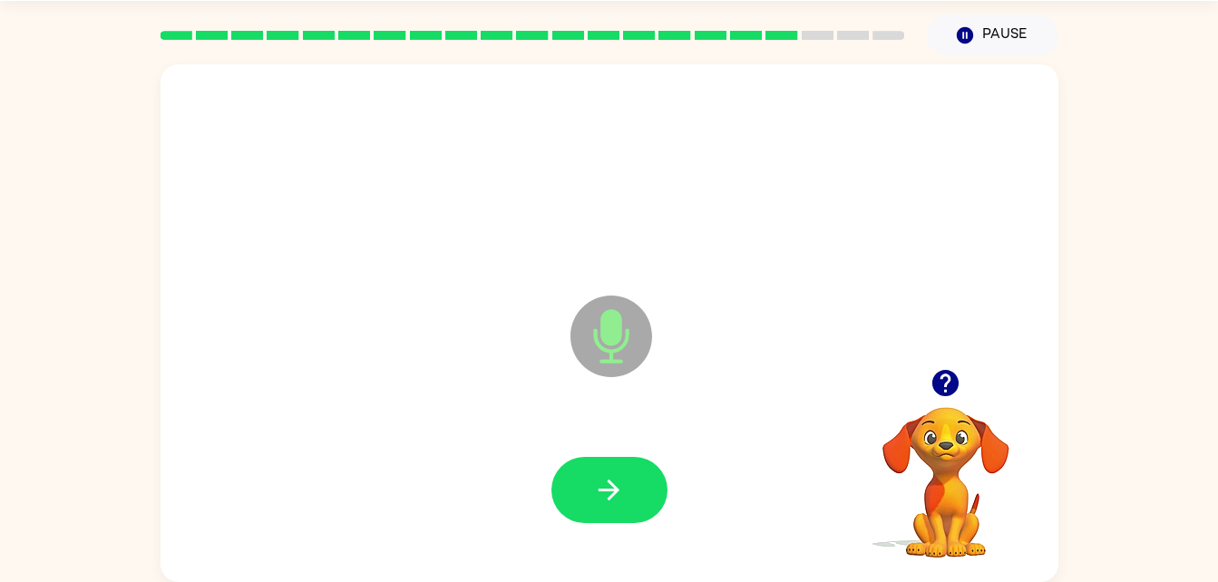
click at [609, 501] on icon "button" at bounding box center [609, 490] width 32 height 32
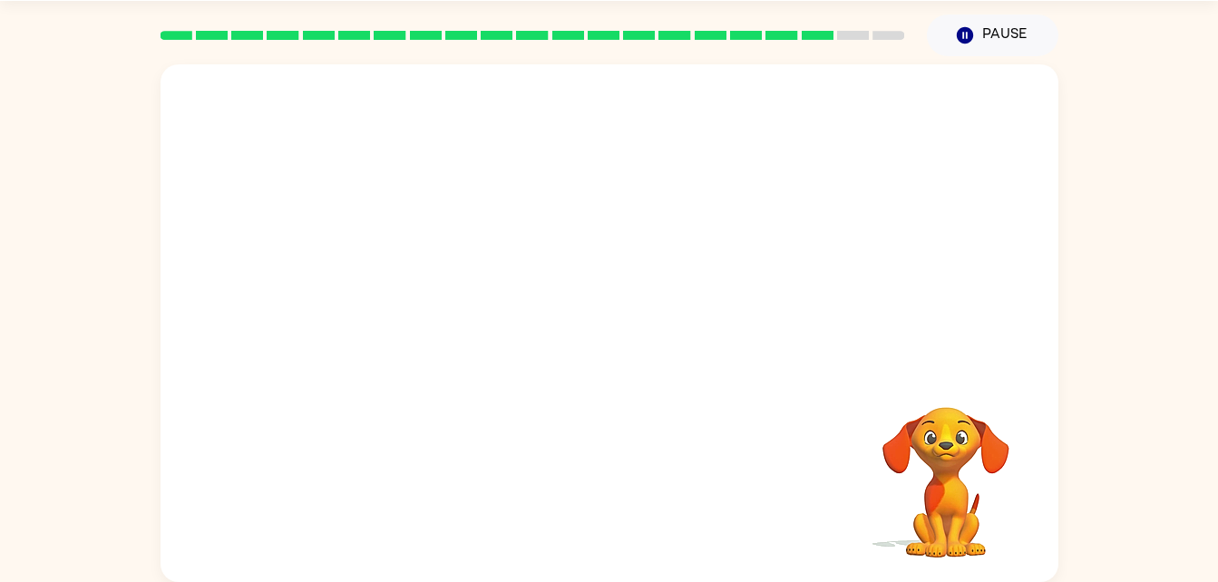
click at [609, 501] on div at bounding box center [610, 490] width 862 height 149
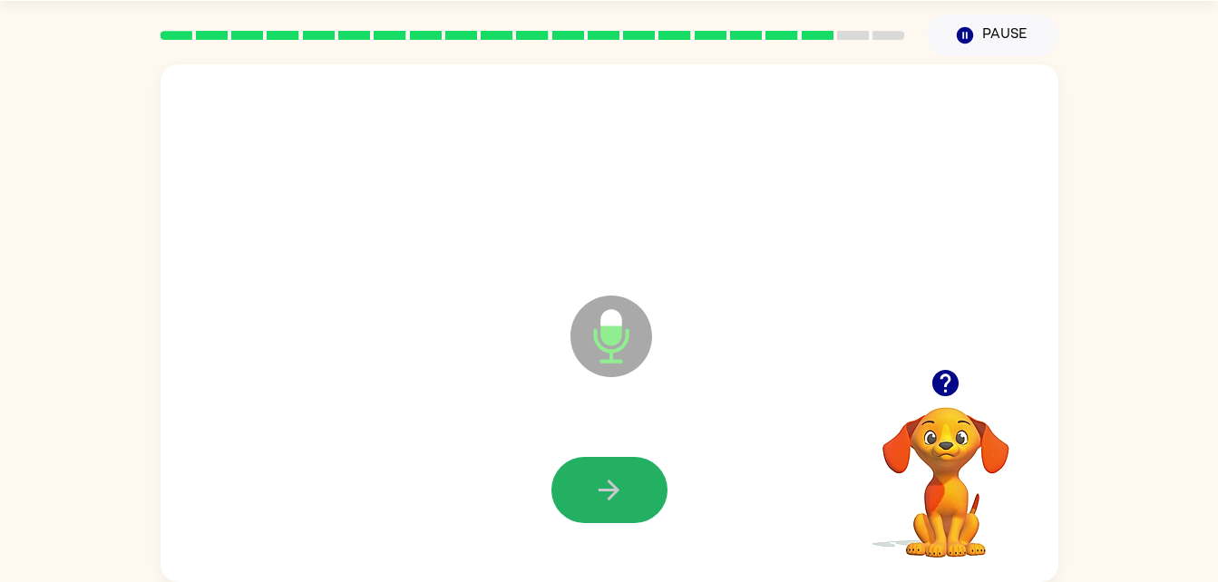
click at [609, 501] on icon "button" at bounding box center [609, 490] width 32 height 32
drag, startPoint x: 609, startPoint y: 501, endPoint x: 920, endPoint y: 453, distance: 315.8
click at [920, 453] on div "Microphone The Microphone is here when it is your turn to talk Your browser mus…" at bounding box center [610, 323] width 898 height 518
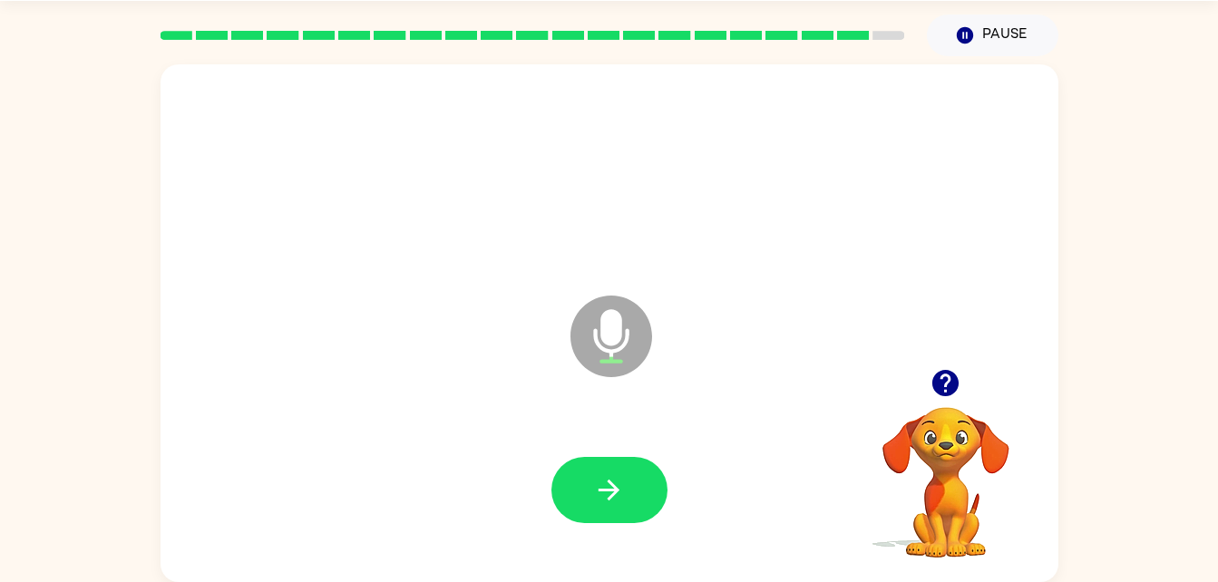
click at [962, 414] on video "Your browser must support playing .mp4 files to use Literably. Please try using…" at bounding box center [945, 469] width 181 height 181
click at [940, 390] on icon "button" at bounding box center [945, 383] width 26 height 26
click at [937, 392] on icon "button" at bounding box center [945, 383] width 26 height 26
click at [598, 464] on button "button" at bounding box center [609, 490] width 116 height 66
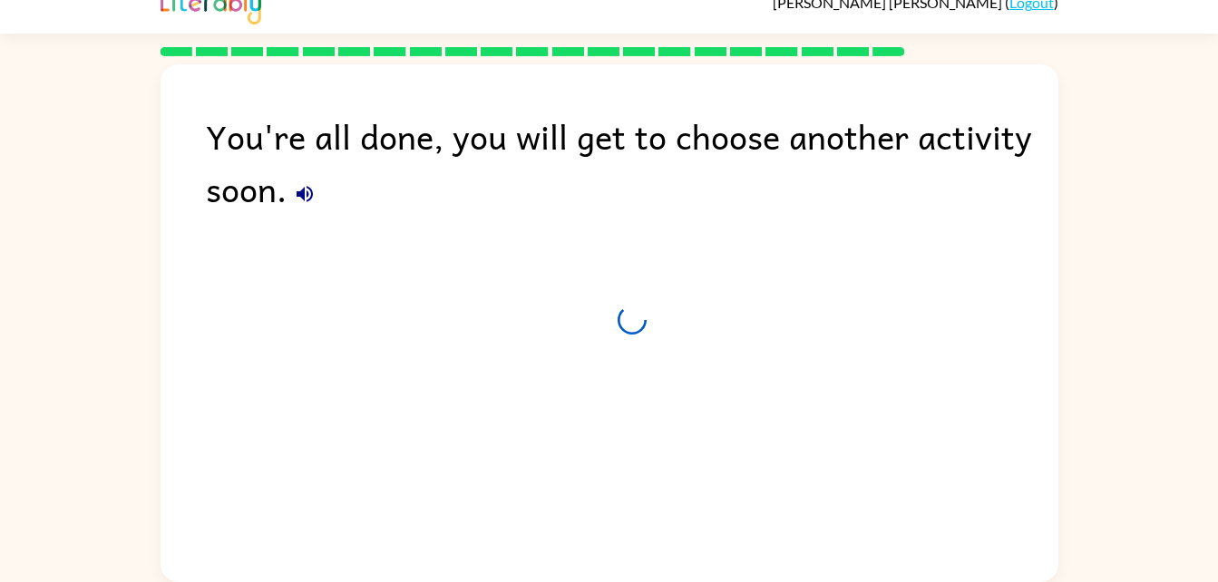
scroll to position [23, 0]
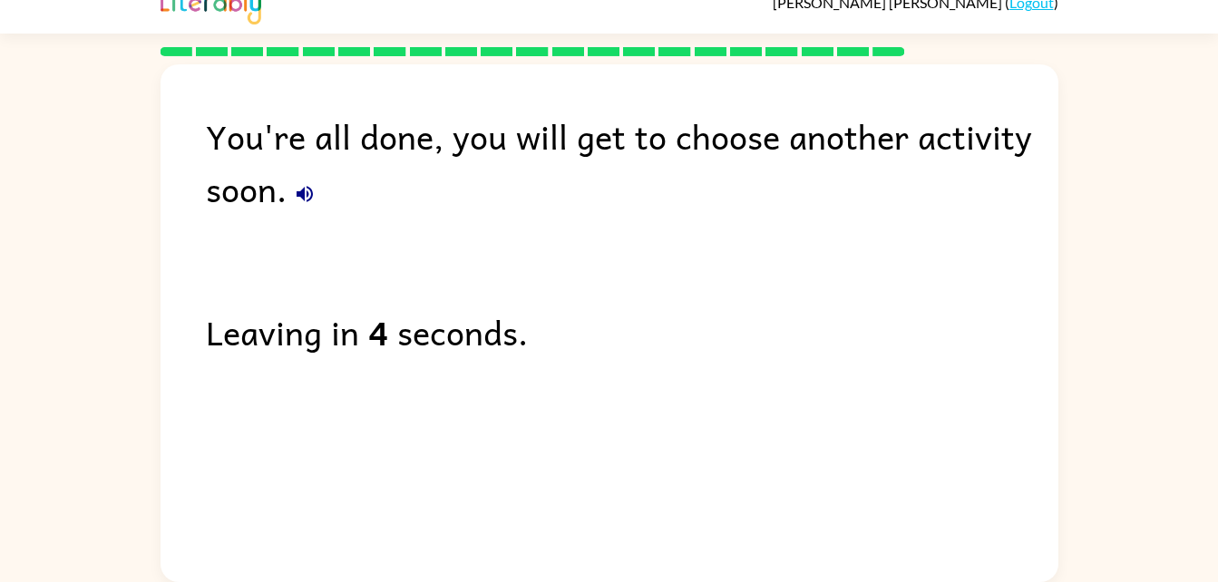
click at [479, 453] on div "You're all done, you will get to choose another activity soon. Leaving in 4 sec…" at bounding box center [610, 318] width 898 height 509
